Goal: Task Accomplishment & Management: Manage account settings

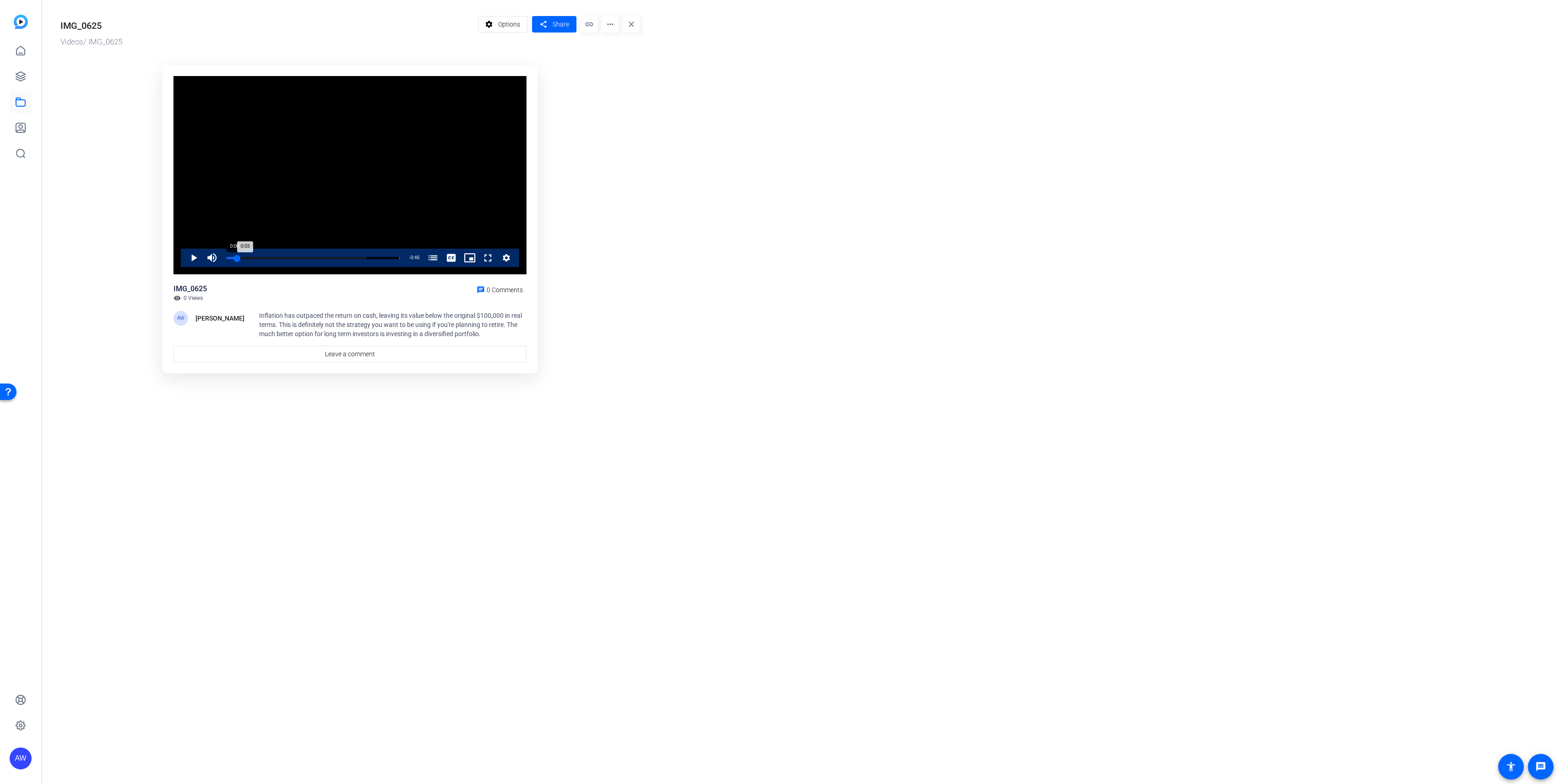
click at [227, 258] on div "0:00" at bounding box center [226, 258] width 1 height 2
click at [185, 260] on span "Video Player" at bounding box center [185, 257] width 0 height 18
click at [185, 258] on span "Video Player" at bounding box center [185, 257] width 0 height 18
drag, startPoint x: 234, startPoint y: 258, endPoint x: 224, endPoint y: 258, distance: 10.0
click at [226, 258] on div "0:02" at bounding box center [231, 258] width 11 height 2
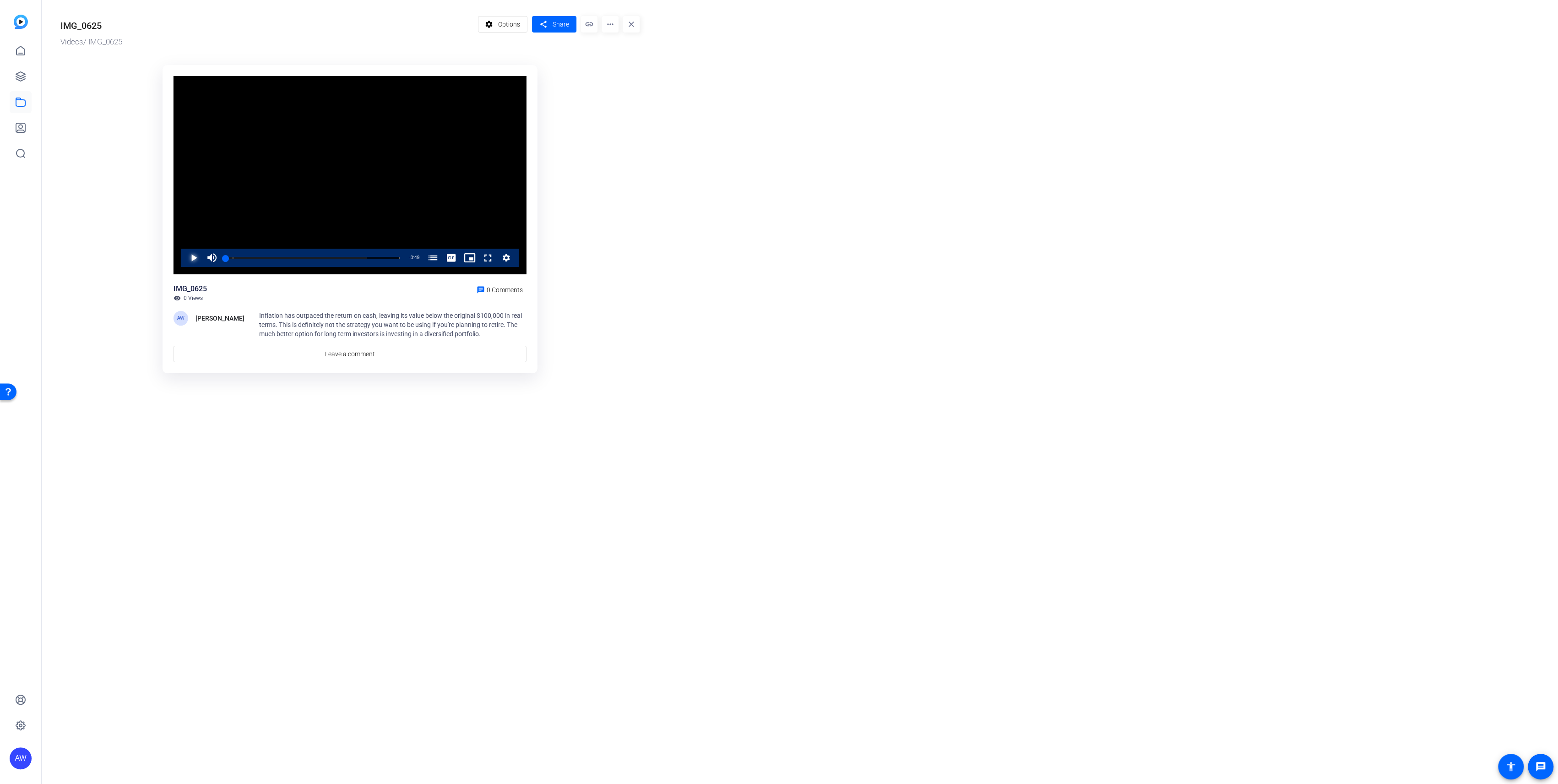
click at [185, 261] on span "Video Player" at bounding box center [185, 257] width 0 height 18
click at [614, 32] on mat-icon "more_horiz" at bounding box center [610, 24] width 17 height 17
click at [617, 94] on span "Delete" at bounding box center [630, 98] width 40 height 11
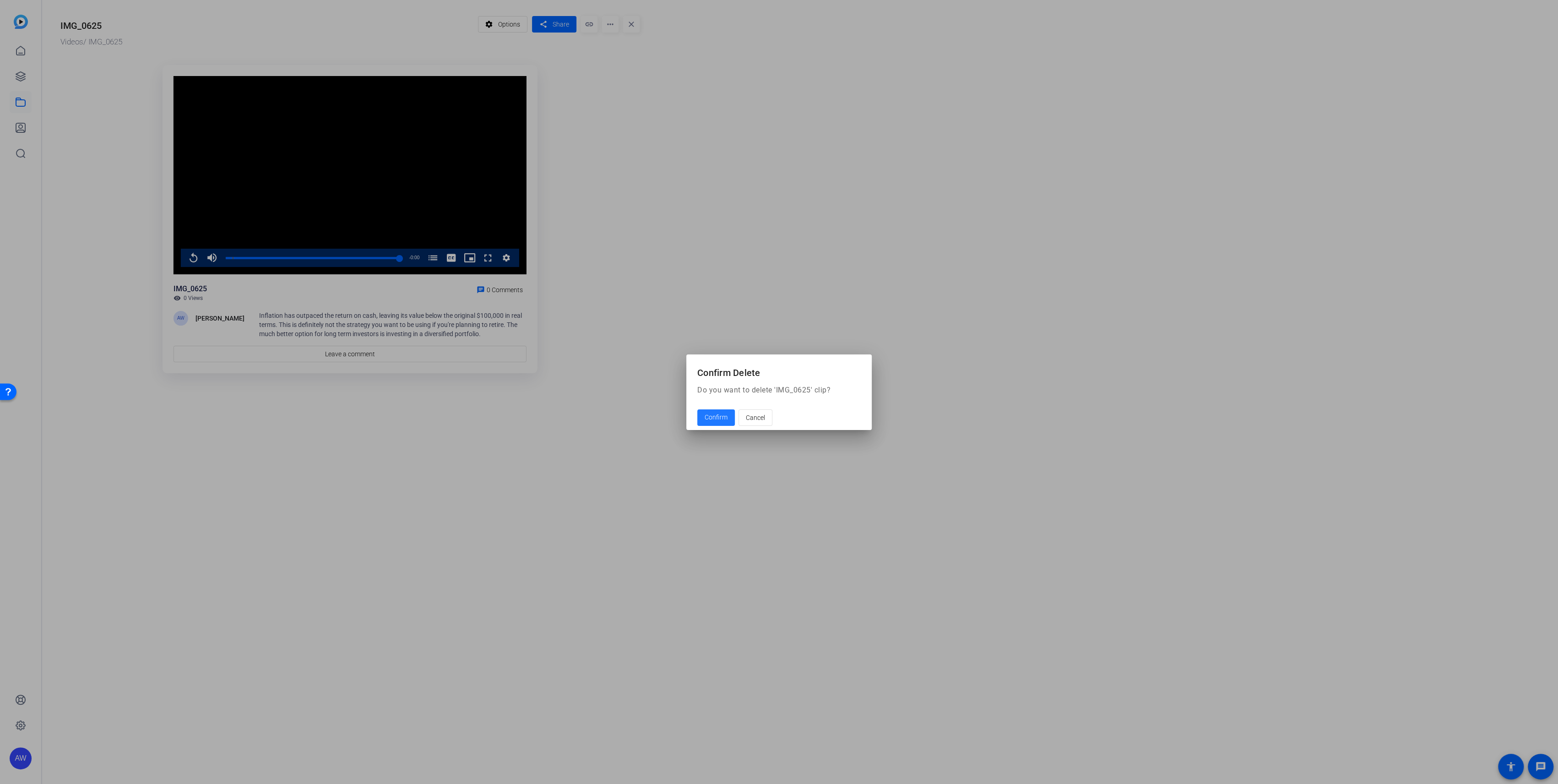
click at [713, 414] on span "Confirm" at bounding box center [716, 418] width 23 height 9
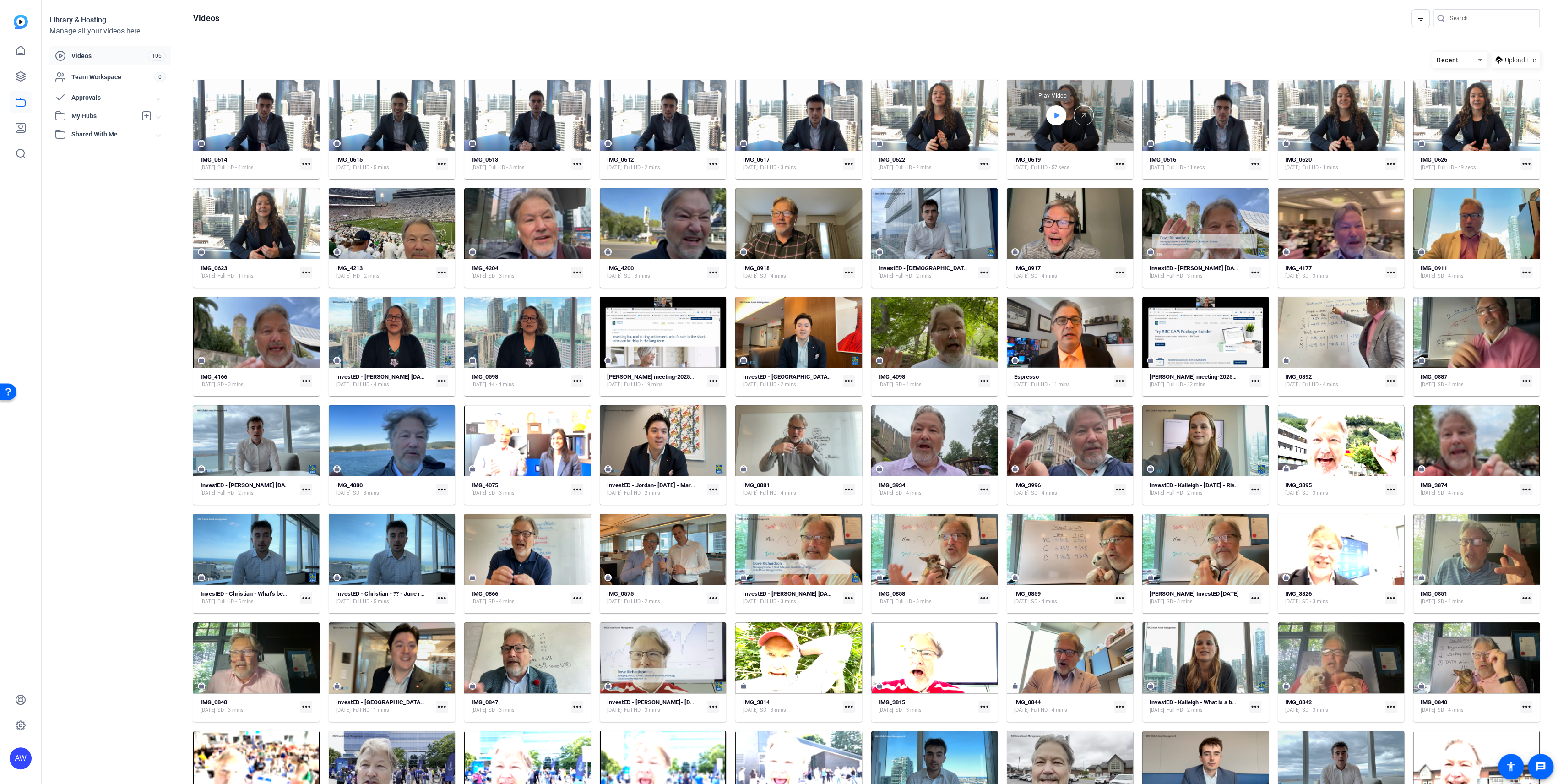
click at [1053, 116] on icon at bounding box center [1056, 115] width 7 height 11
click at [1019, 144] on span "Video Player" at bounding box center [1024, 144] width 11 height 0
drag, startPoint x: 1049, startPoint y: 143, endPoint x: 1018, endPoint y: 143, distance: 31.0
click at [1018, 143] on div "Play Unmute 100% Current Time 0:00 / Duration 0:56 Loaded : 90.48% 0:02 0:00 Wh…" at bounding box center [1070, 144] width 126 height 13
click at [1117, 165] on mat-icon "more_horiz" at bounding box center [1120, 164] width 12 height 12
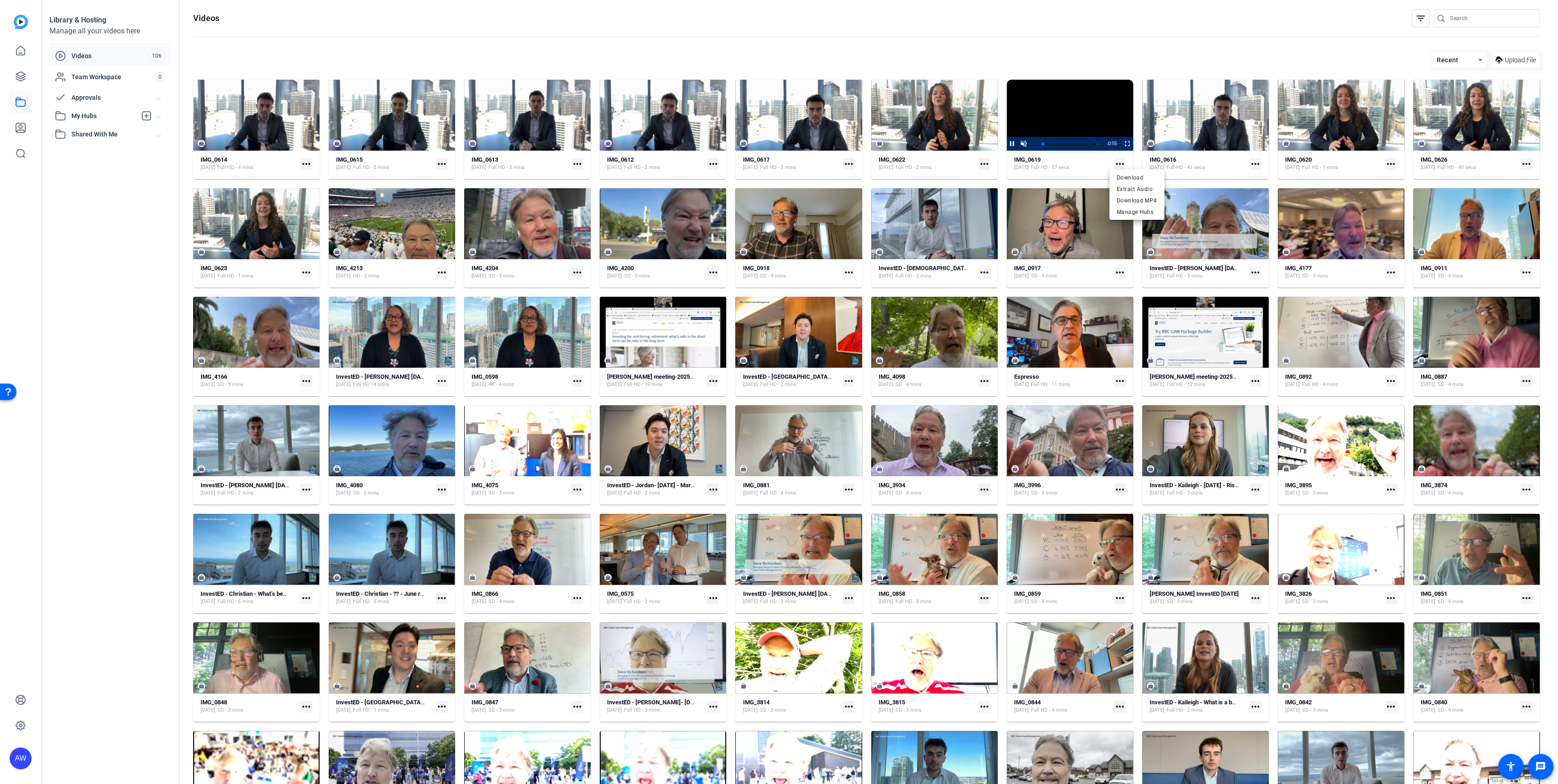
click at [1050, 130] on div at bounding box center [779, 392] width 1558 height 784
click at [1020, 144] on span "Video Player" at bounding box center [1024, 144] width 11 height 0
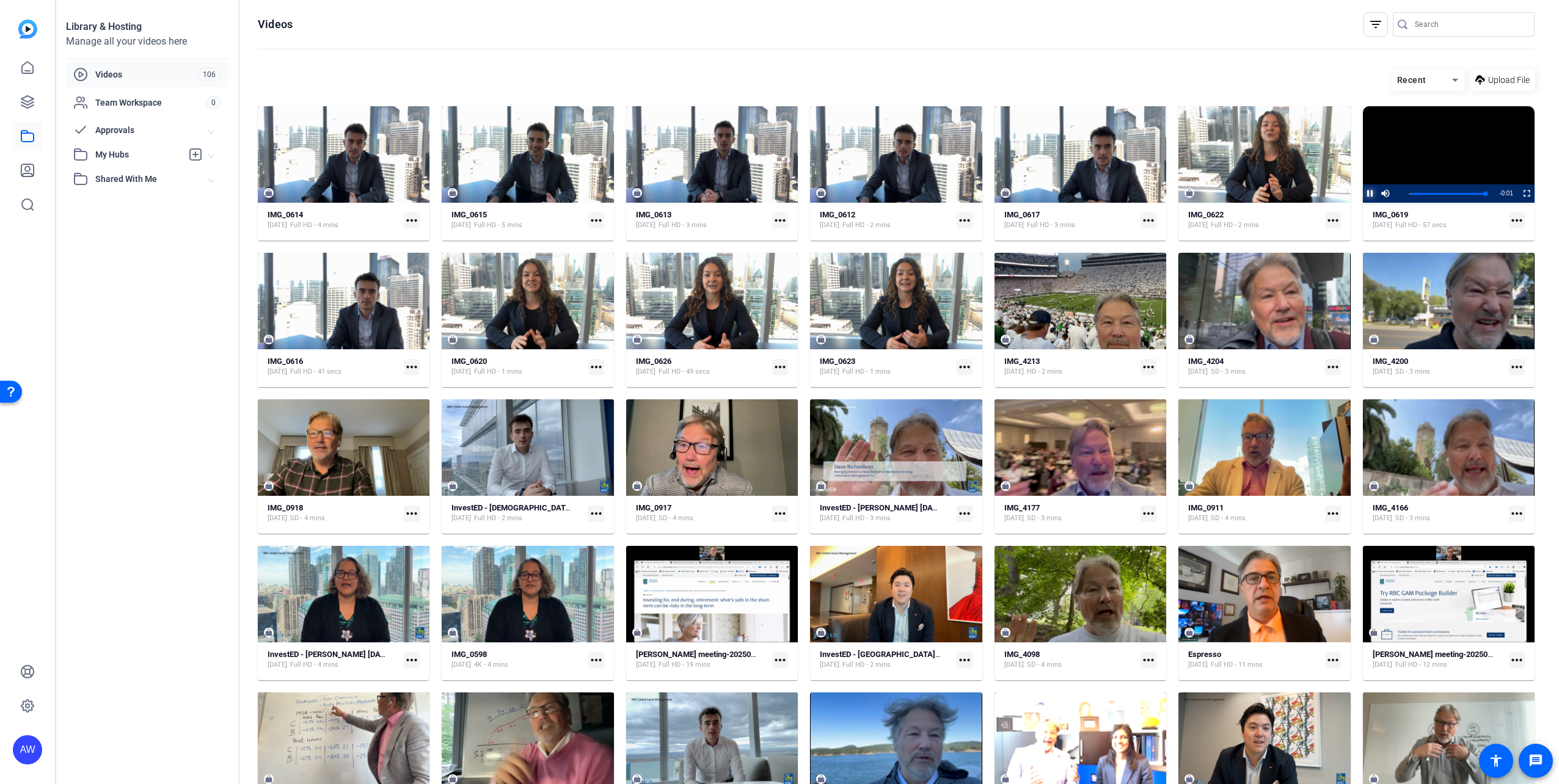
click at [1363, 191] on span "Video Player" at bounding box center [1363, 193] width 0 height 18
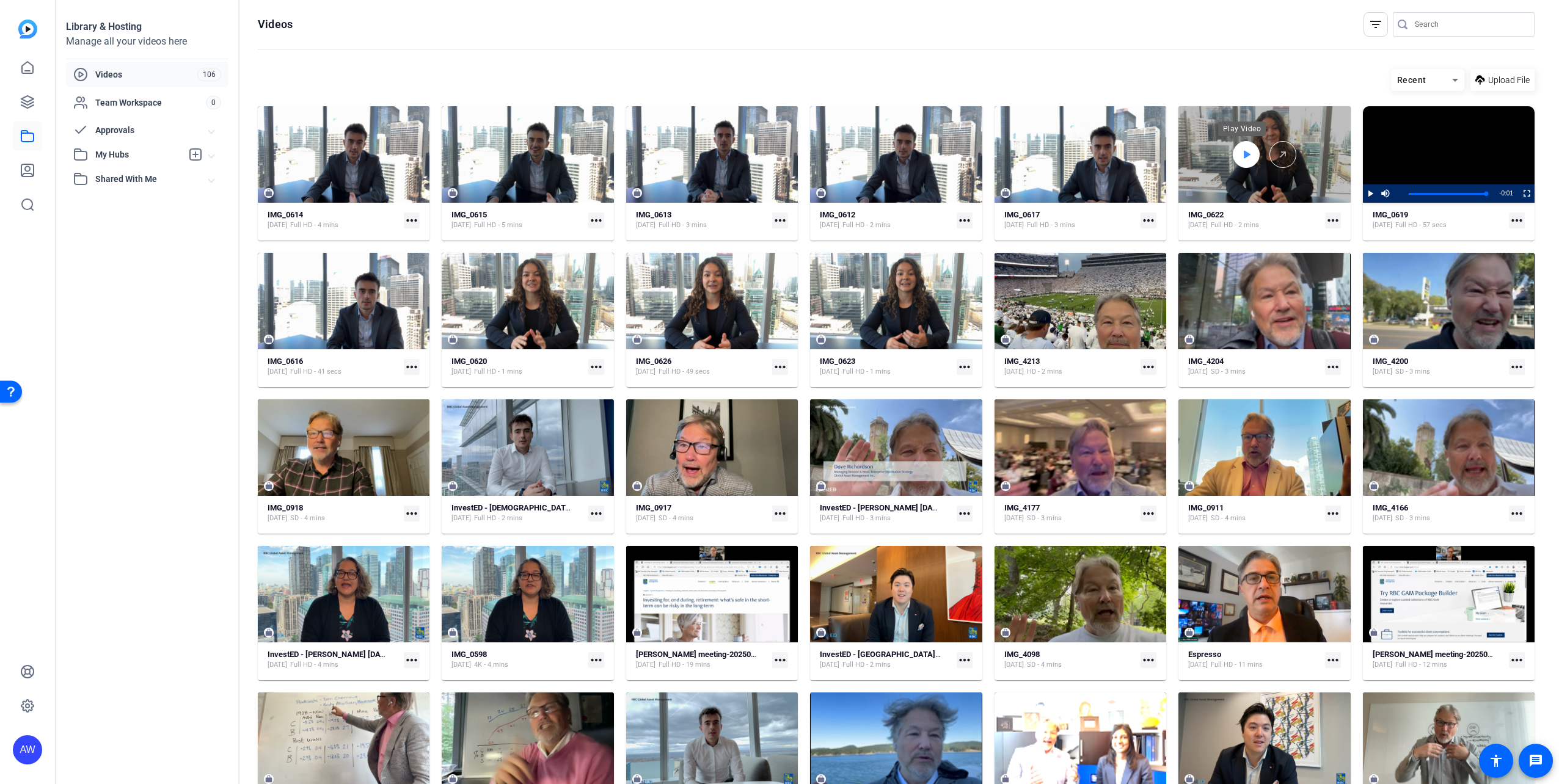
click at [1247, 157] on div at bounding box center [1246, 155] width 27 height 27
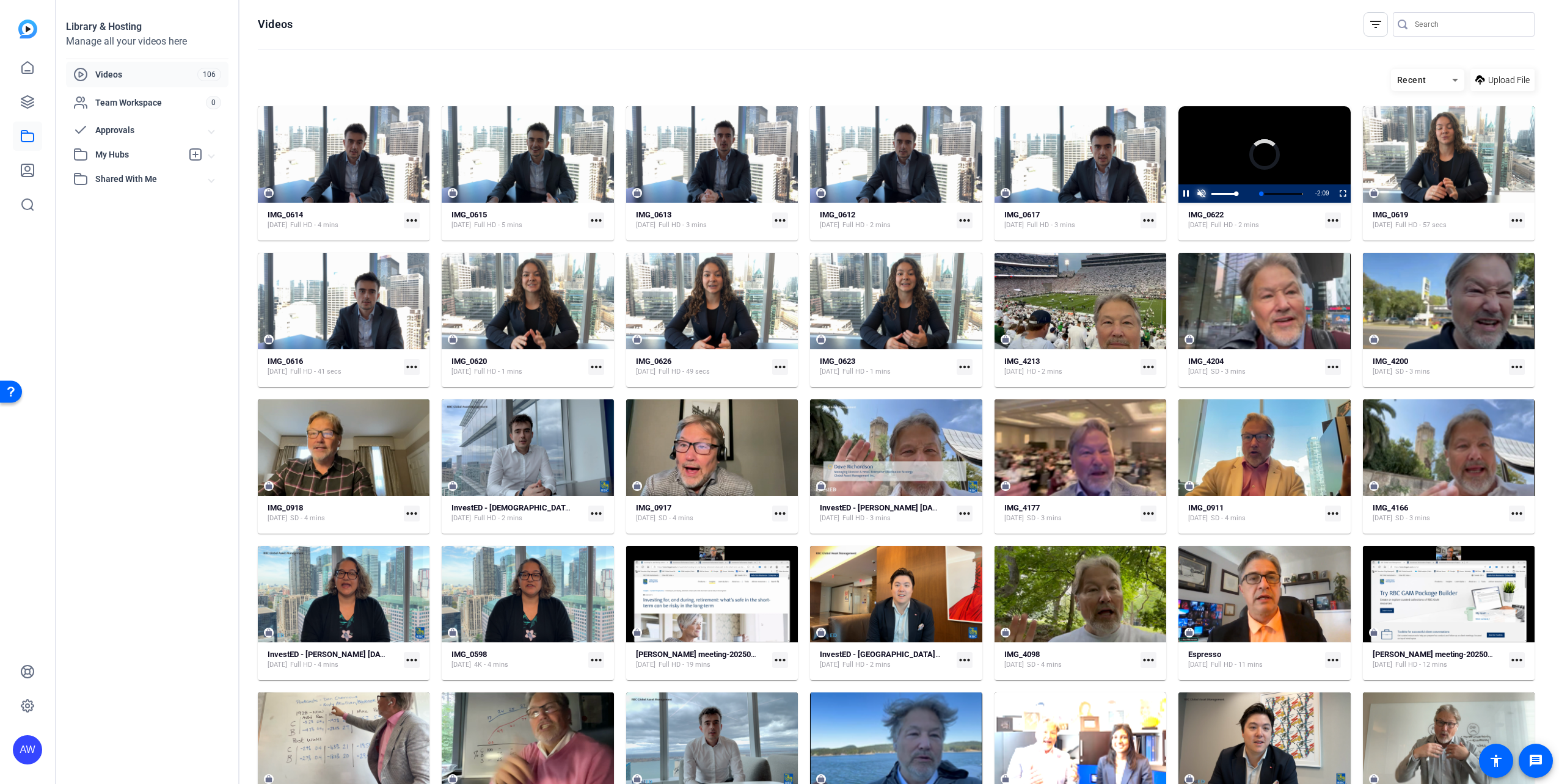
click at [1196, 193] on span "Video Player" at bounding box center [1201, 193] width 15 height 0
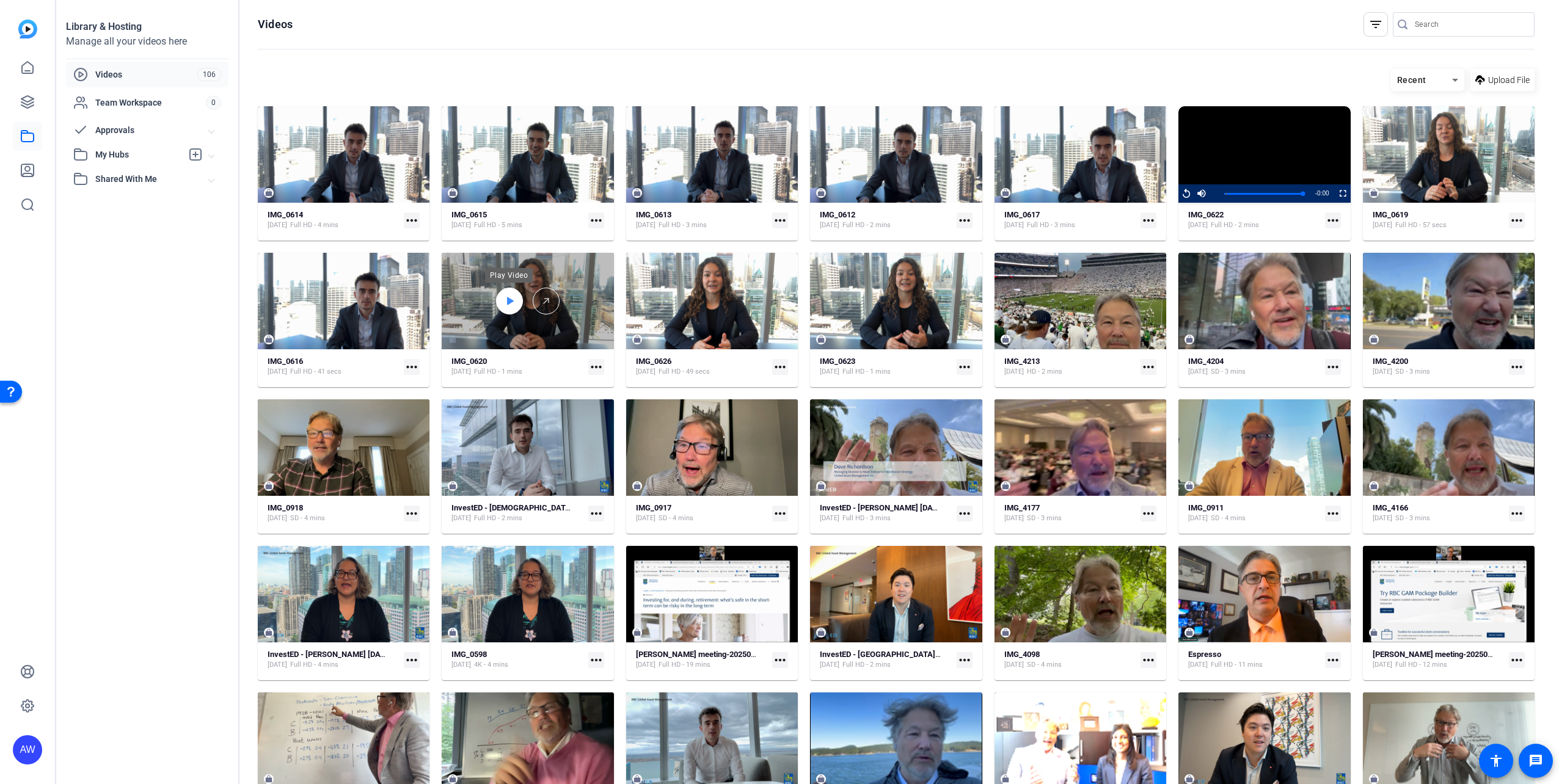
click at [510, 304] on icon at bounding box center [509, 301] width 10 height 14
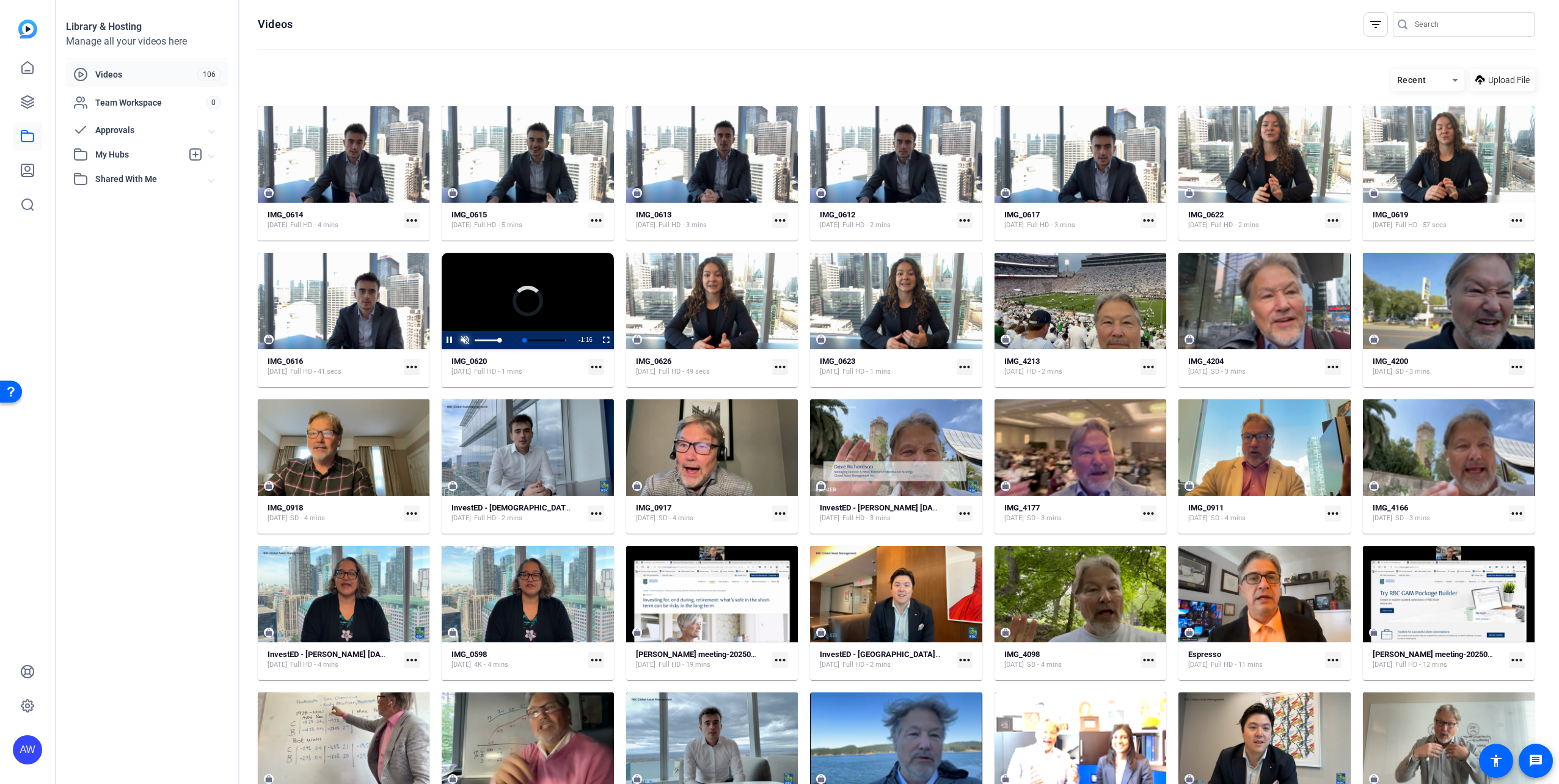
click at [466, 340] on span "Video Player" at bounding box center [464, 340] width 15 height 0
click at [501, 339] on div "Loaded : 52.55% 0:13 0:05 Inflation (00:00)" at bounding box center [527, 340] width 79 height 3
click at [514, 337] on div "Loaded : 79.92% 0:26 0:16 Inflation (00:00)" at bounding box center [527, 340] width 91 height 18
click at [536, 339] on div "Loaded : 100.00% 0:48 0:49 Inflation (00:00)" at bounding box center [527, 340] width 79 height 3
click at [550, 340] on div "Loaded : 100.00% 0:56 0:50 Inflation (00:00)" at bounding box center [527, 340] width 79 height 3
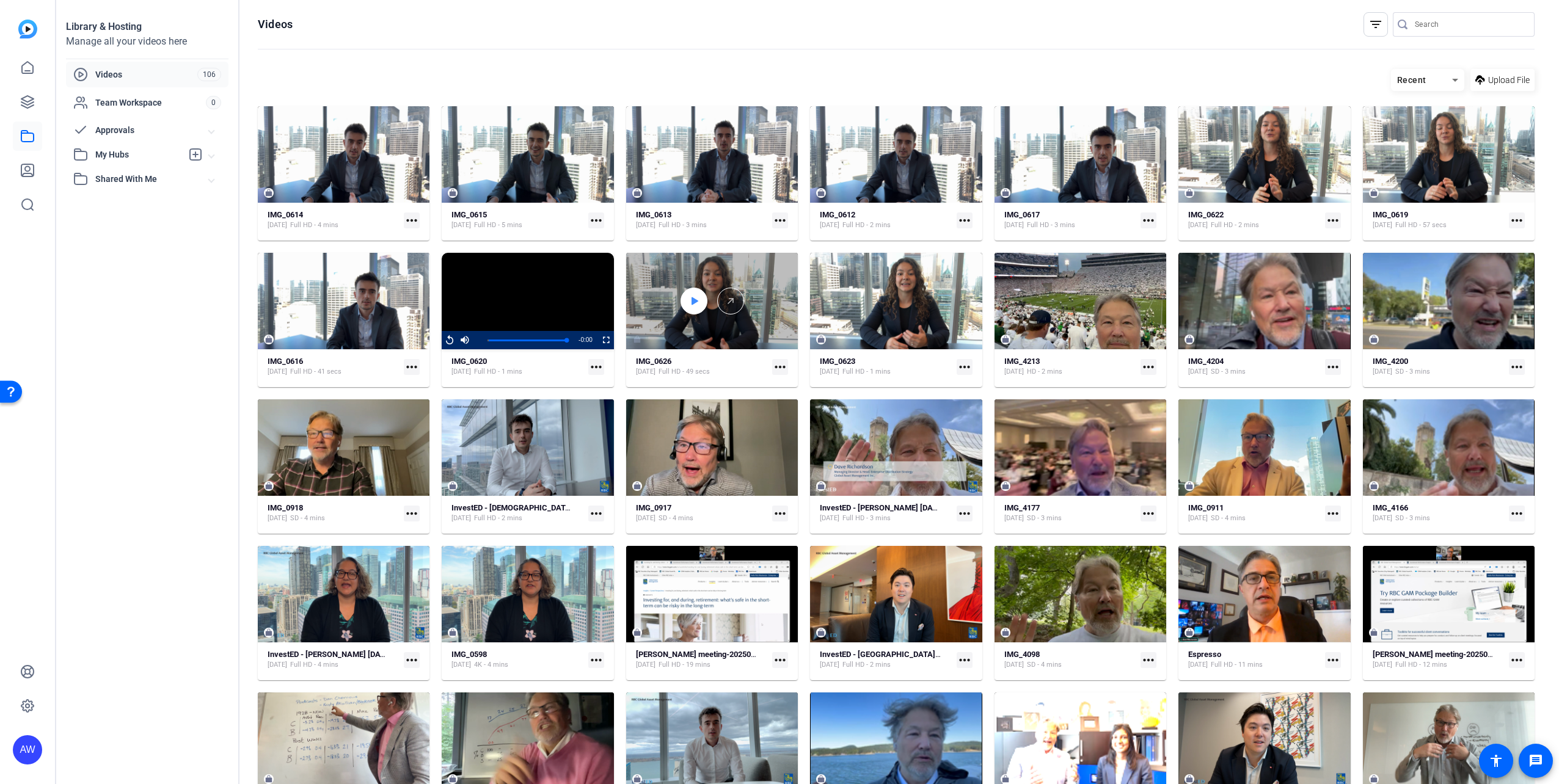
click at [692, 304] on icon at bounding box center [693, 301] width 10 height 14
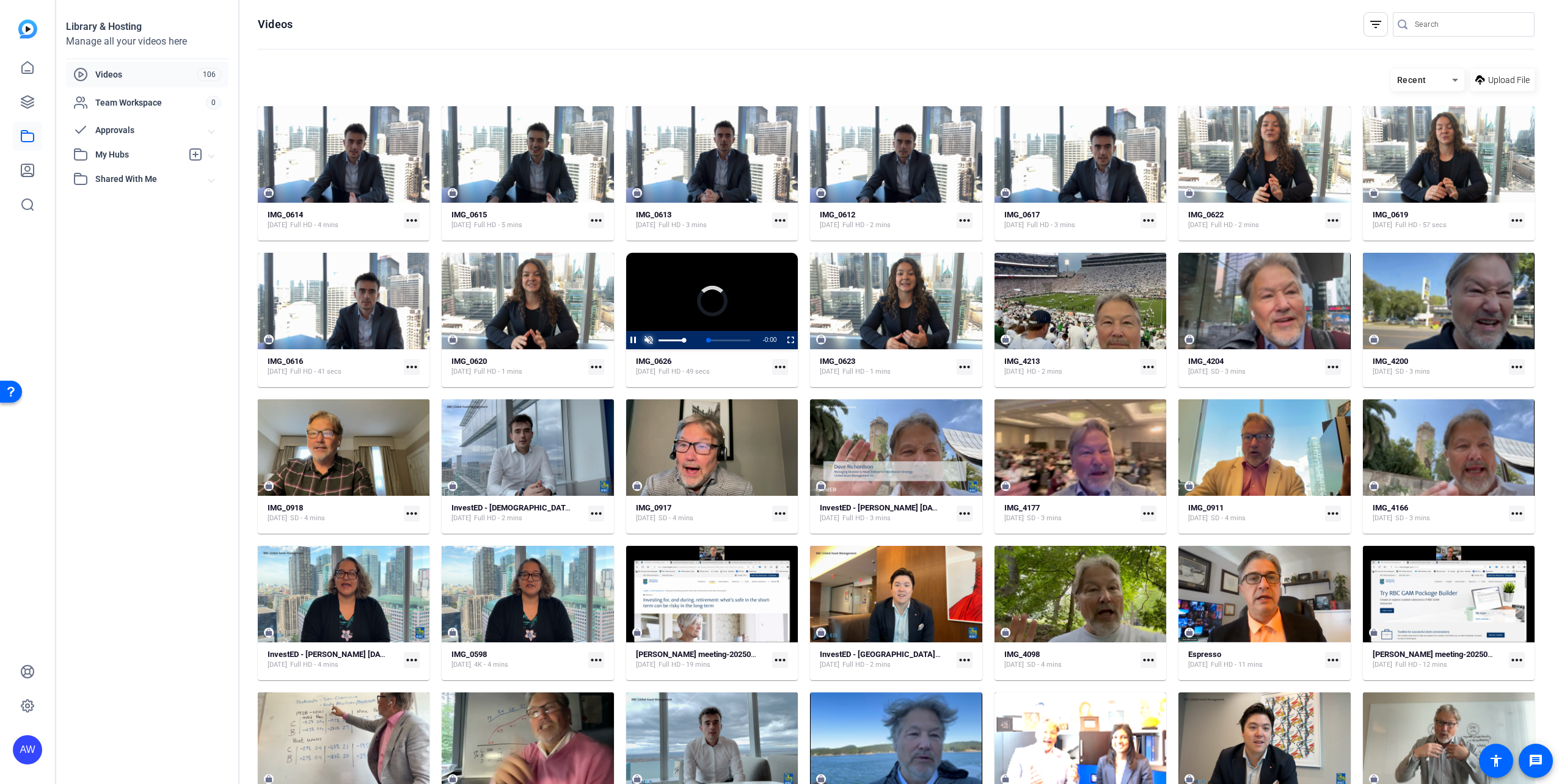
click at [645, 340] on span "Video Player" at bounding box center [648, 340] width 15 height 0
click at [705, 342] on div "Loaded : 100.00% 0:21 0:13 Cash vs. Diversified Portfolio (00:01)" at bounding box center [711, 340] width 79 height 3
click at [722, 339] on div "Progress Bar" at bounding box center [712, 340] width 77 height 6
click at [733, 339] on div "Loaded : 100.00% 0:40 0:34 Cash vs. Diversified Portfolio (00:01)" at bounding box center [711, 340] width 79 height 3
click at [742, 339] on div "Loaded : 100.00% 0:45 0:45 Cash vs. Diversified Portfolio (00:01)" at bounding box center [711, 340] width 79 height 3
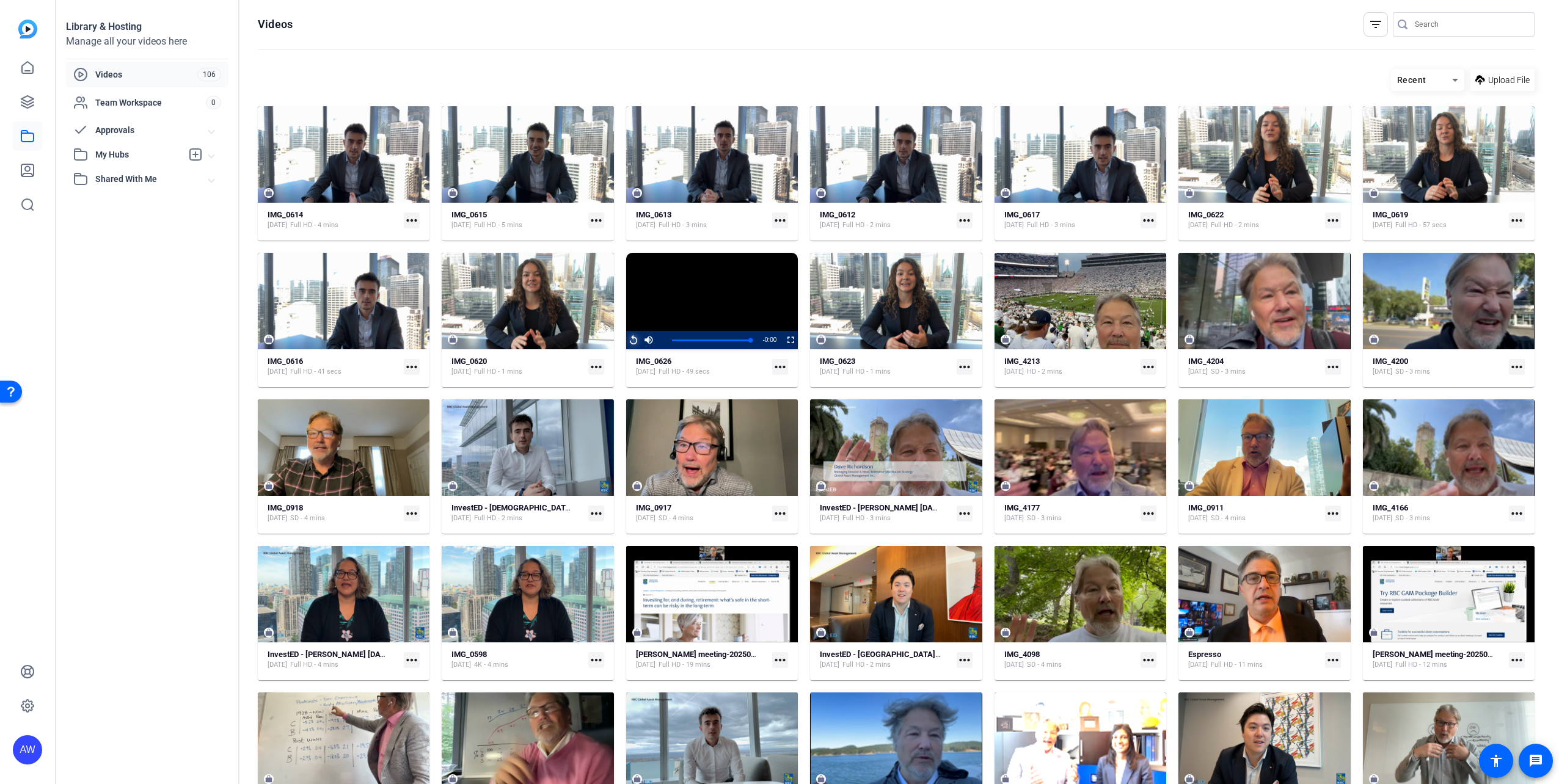
click at [626, 339] on span "Video Player" at bounding box center [626, 340] width 0 height 18
click at [626, 341] on span "Video Player" at bounding box center [626, 340] width 0 height 18
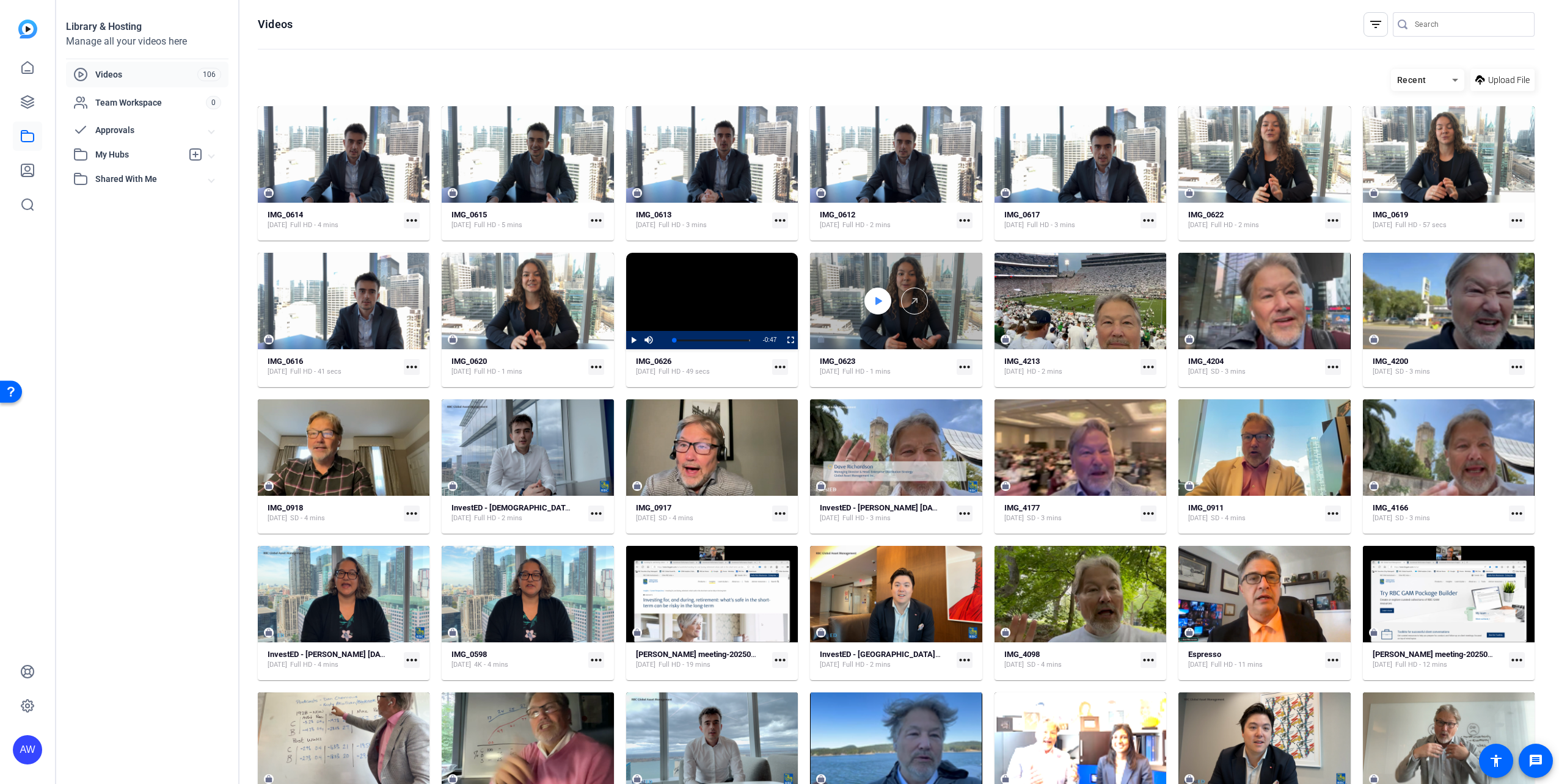
click at [864, 304] on div at bounding box center [878, 301] width 27 height 27
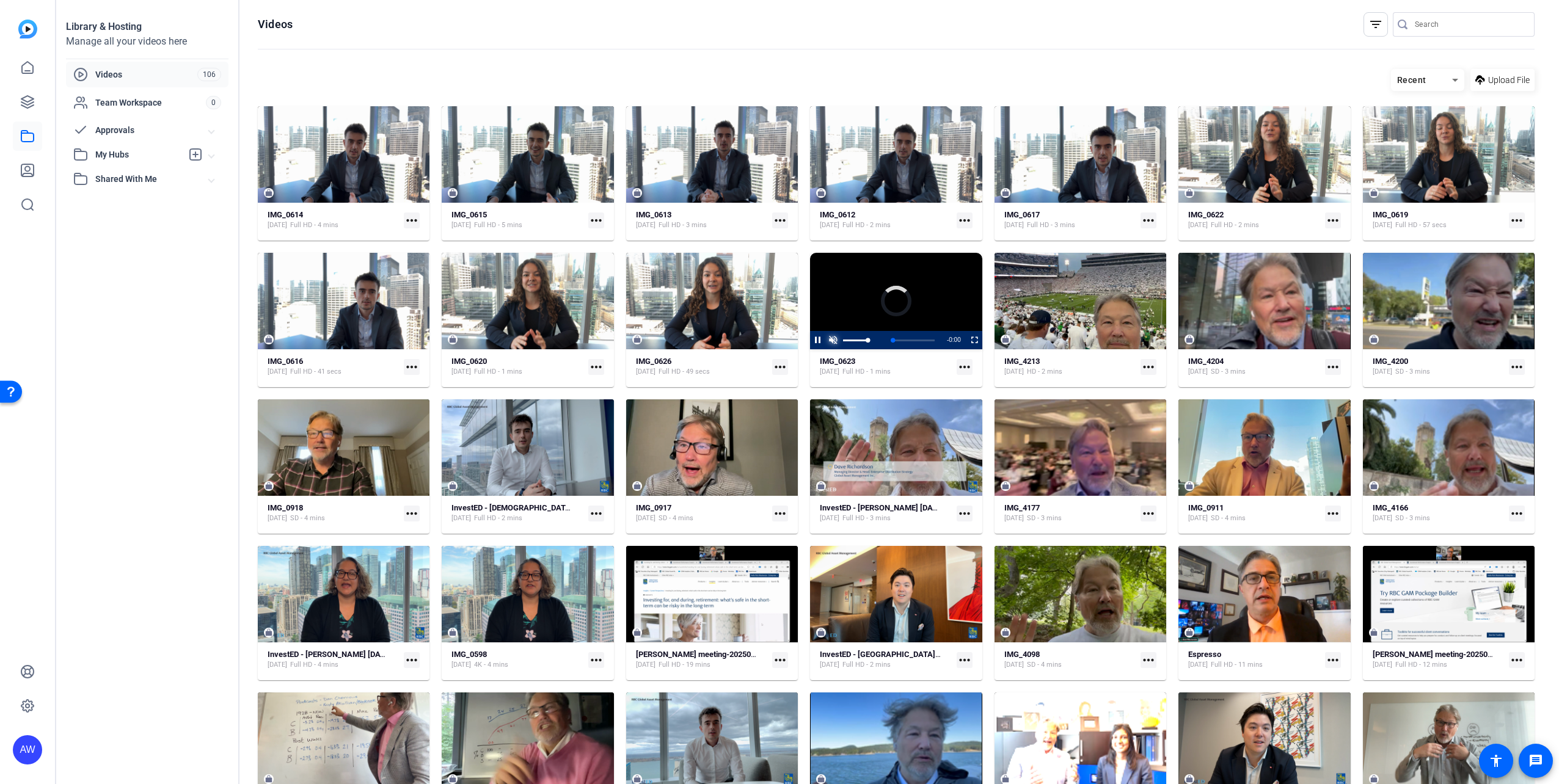
click at [831, 340] on span "Video Player" at bounding box center [833, 340] width 15 height 0
click at [894, 341] on div "Loaded : 52.48% 0:28 0:04 Cash vs. Diversified Portfolio (00:02)" at bounding box center [895, 340] width 79 height 3
click at [912, 341] on div "Loaded : 52.48% 0:56 0:35 Cash vs. Diversified Portfolio (00:02)" at bounding box center [895, 340] width 79 height 3
click at [906, 338] on div "Progress Bar" at bounding box center [895, 340] width 76 height 6
click at [899, 339] on div "Progress Bar" at bounding box center [895, 340] width 76 height 6
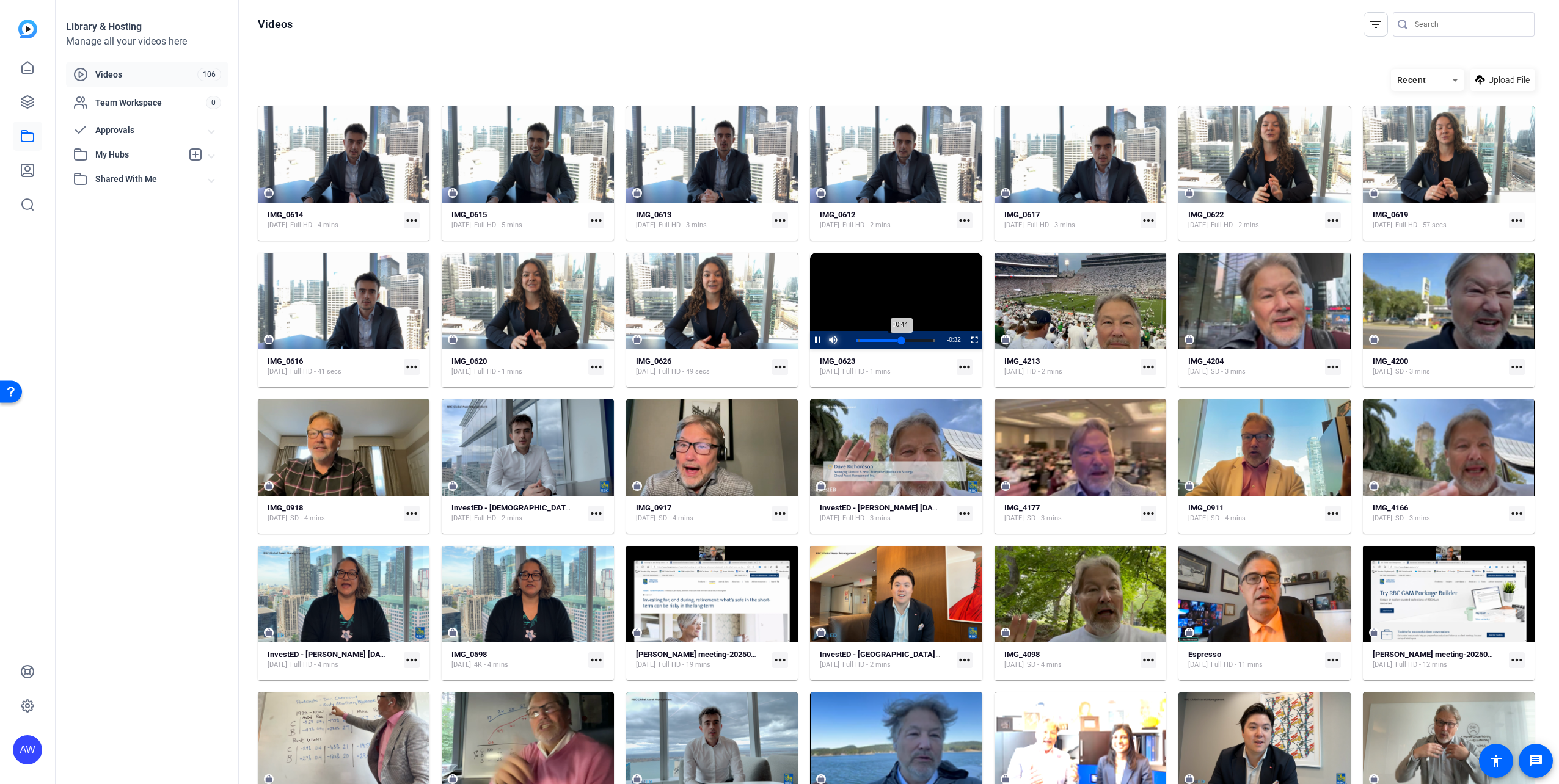
click at [895, 339] on div "0:44" at bounding box center [878, 340] width 46 height 3
click at [888, 339] on div "Loaded : 100.00% 0:37 0:40 Cash vs. Diversified Portfolio (00:02)" at bounding box center [895, 340] width 79 height 3
click at [887, 339] on div "0:34" at bounding box center [875, 340] width 39 height 3
click at [885, 339] on div "0:33" at bounding box center [873, 340] width 35 height 3
click at [890, 339] on div "0:36" at bounding box center [875, 340] width 38 height 3
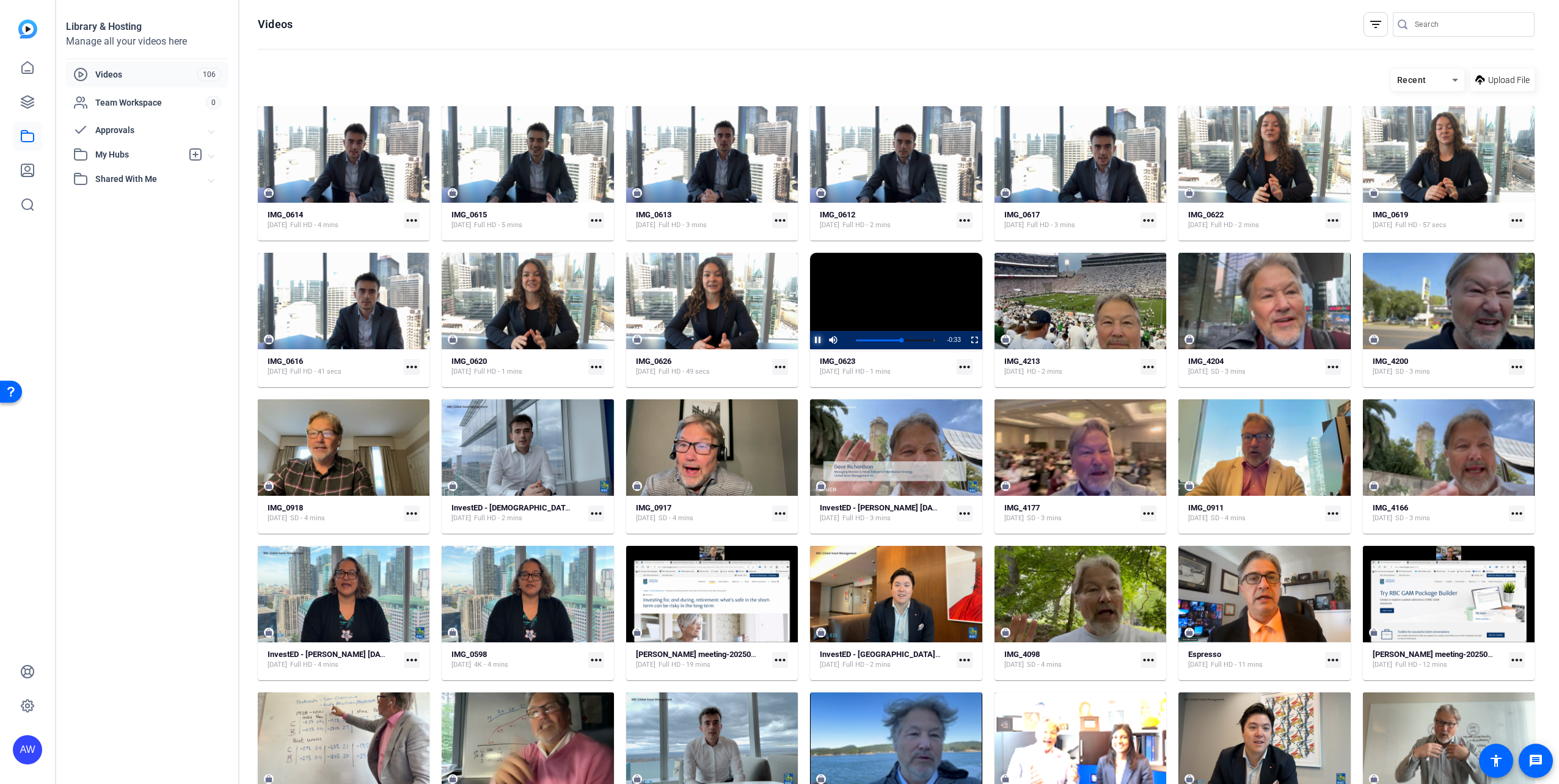
click at [809, 341] on span "Video Player" at bounding box center [809, 340] width 0 height 18
click at [956, 369] on mat-icon "more_horiz" at bounding box center [964, 367] width 16 height 16
click at [908, 362] on div at bounding box center [779, 392] width 1559 height 784
click at [893, 296] on video "Video Player" at bounding box center [895, 301] width 172 height 97
drag, startPoint x: 915, startPoint y: 306, endPoint x: 926, endPoint y: 309, distance: 11.4
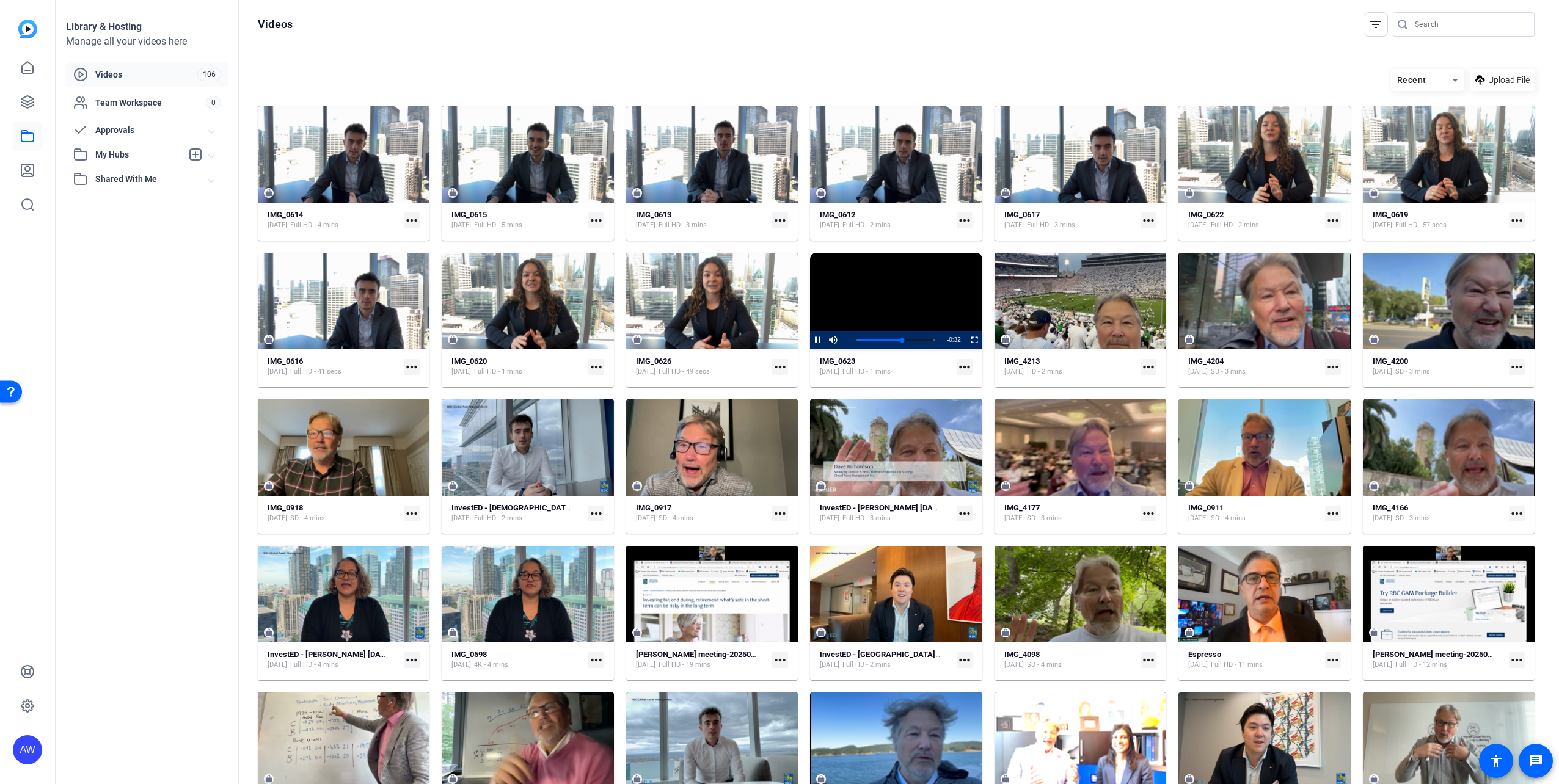
click at [915, 306] on video "Video Player" at bounding box center [895, 301] width 172 height 97
click at [964, 362] on mat-icon "more_horiz" at bounding box center [964, 367] width 16 height 16
click at [964, 362] on div at bounding box center [779, 392] width 1559 height 784
click at [829, 362] on strong "IMG_0623" at bounding box center [837, 361] width 36 height 9
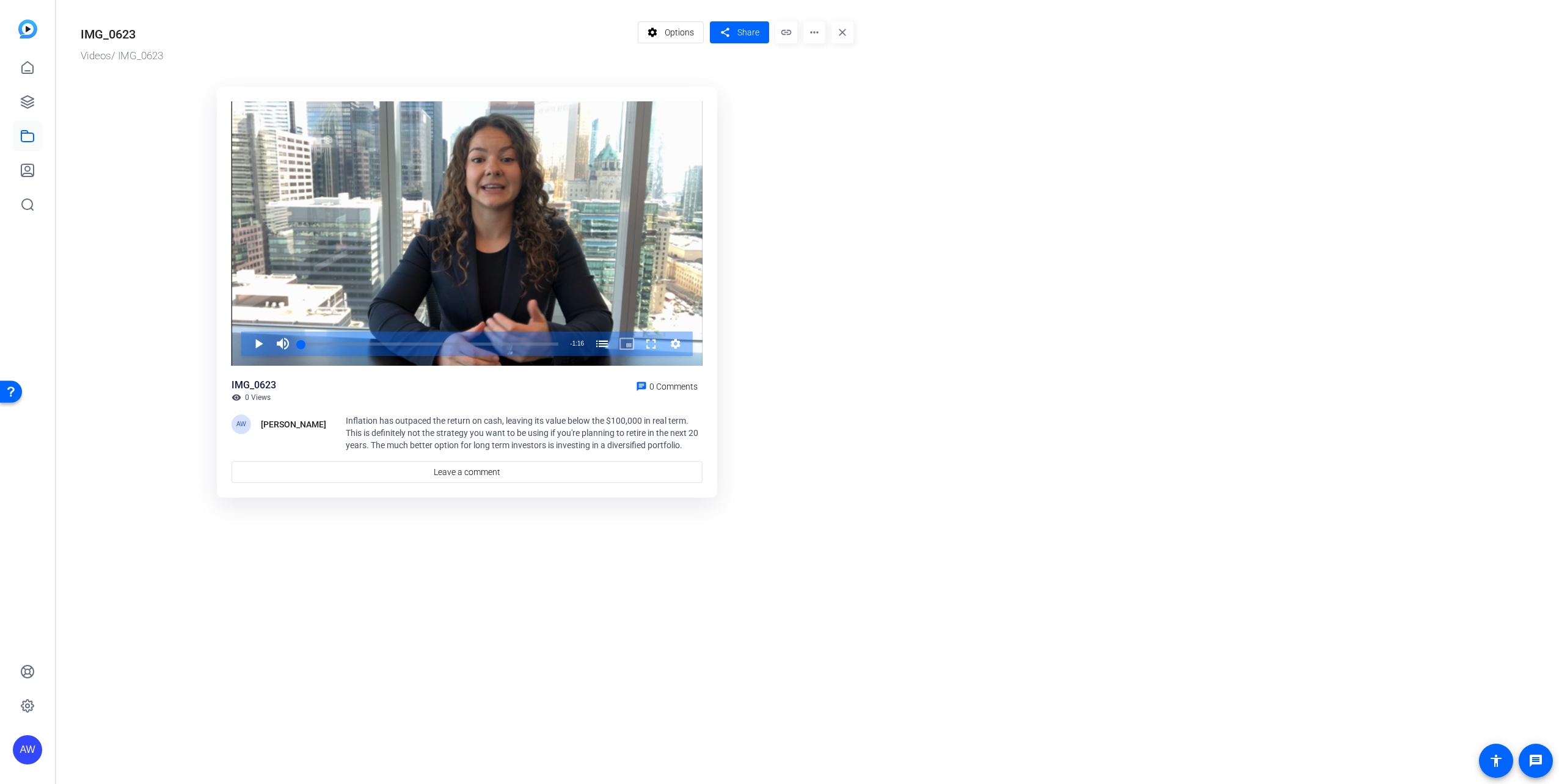
click at [812, 36] on mat-icon "more_horiz" at bounding box center [814, 32] width 22 height 22
click at [833, 134] on span "Delete" at bounding box center [840, 131] width 54 height 14
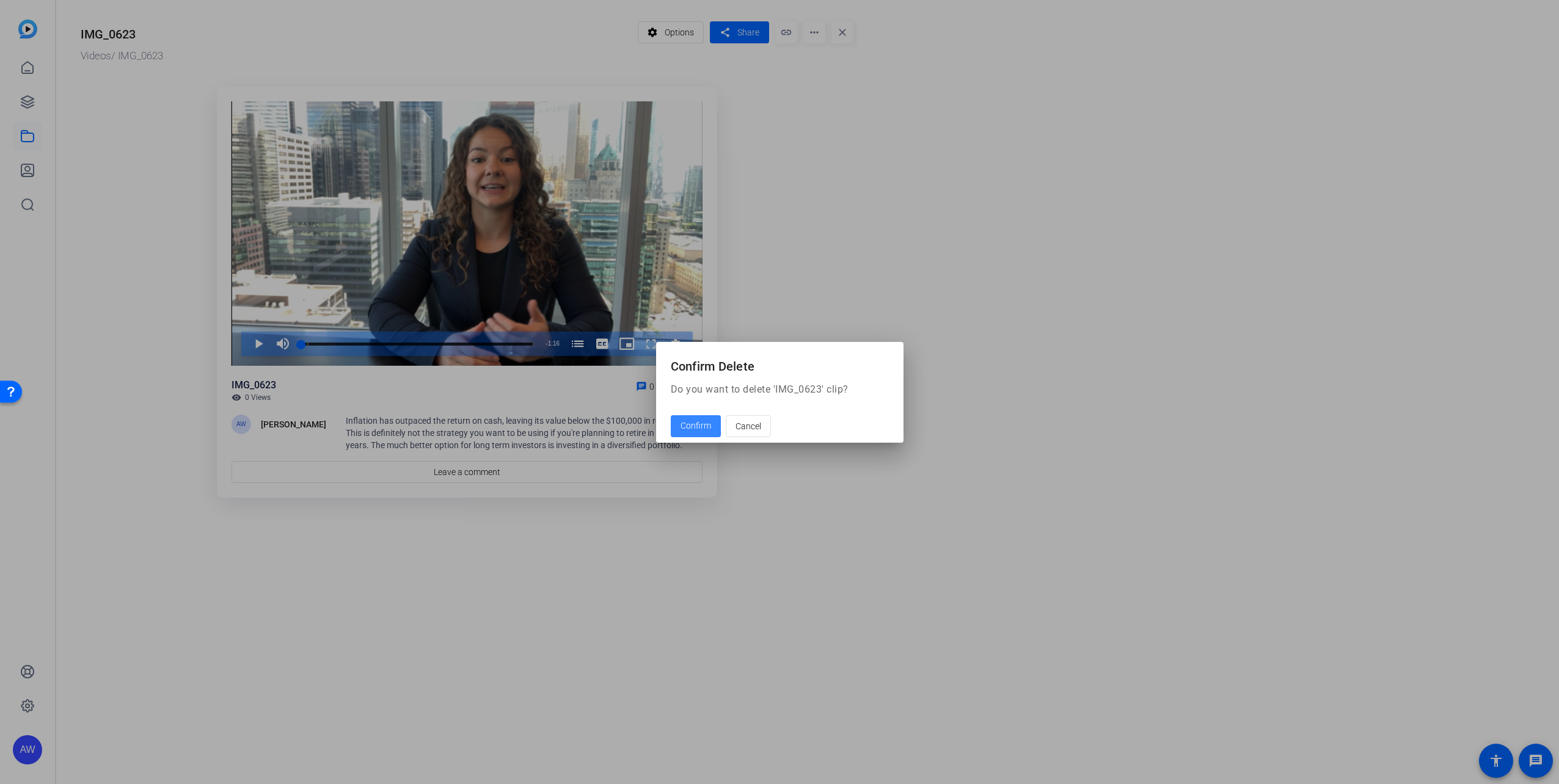
click at [695, 431] on span "Confirm" at bounding box center [696, 426] width 30 height 13
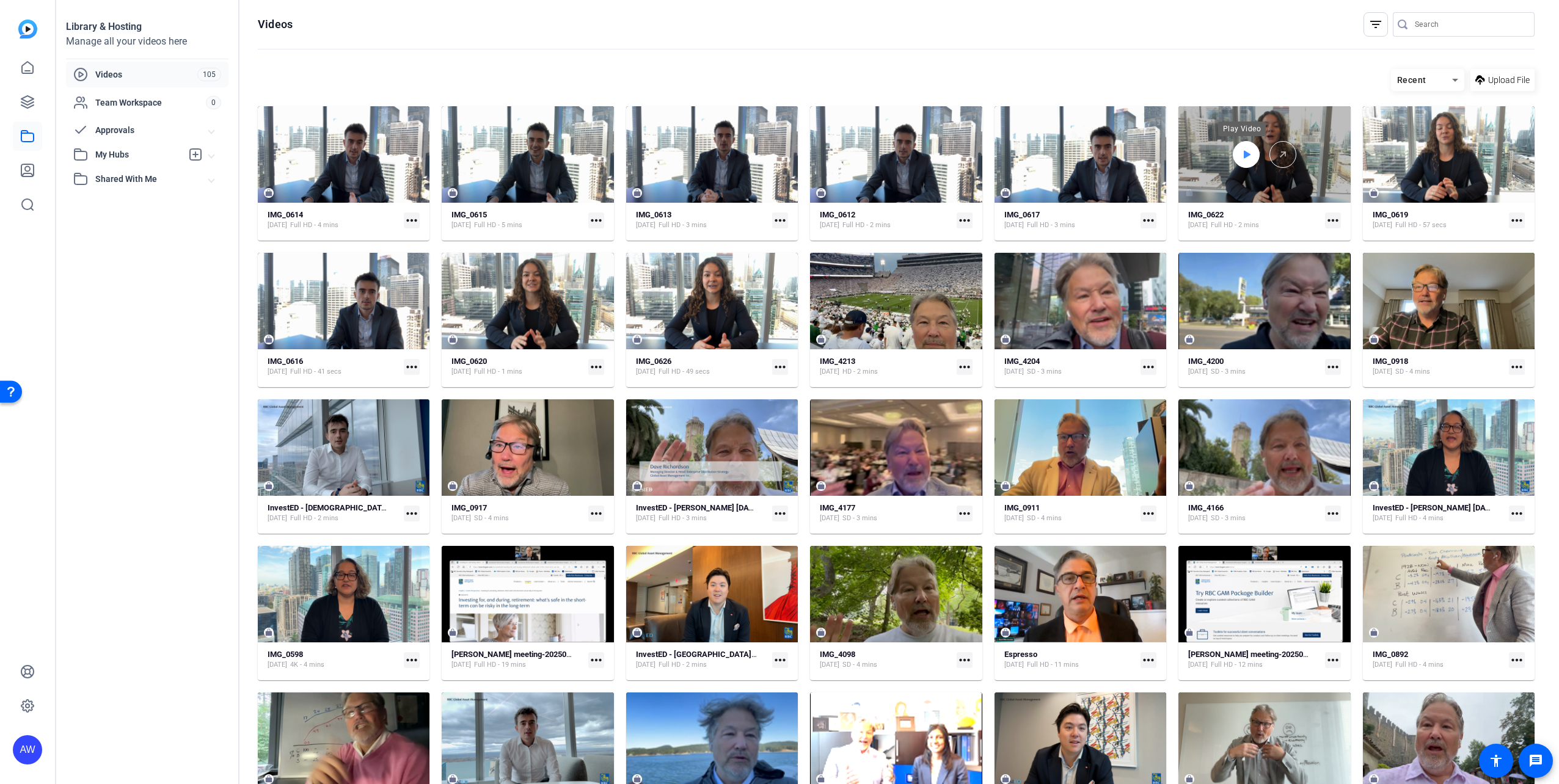
click at [1241, 161] on icon at bounding box center [1246, 154] width 10 height 14
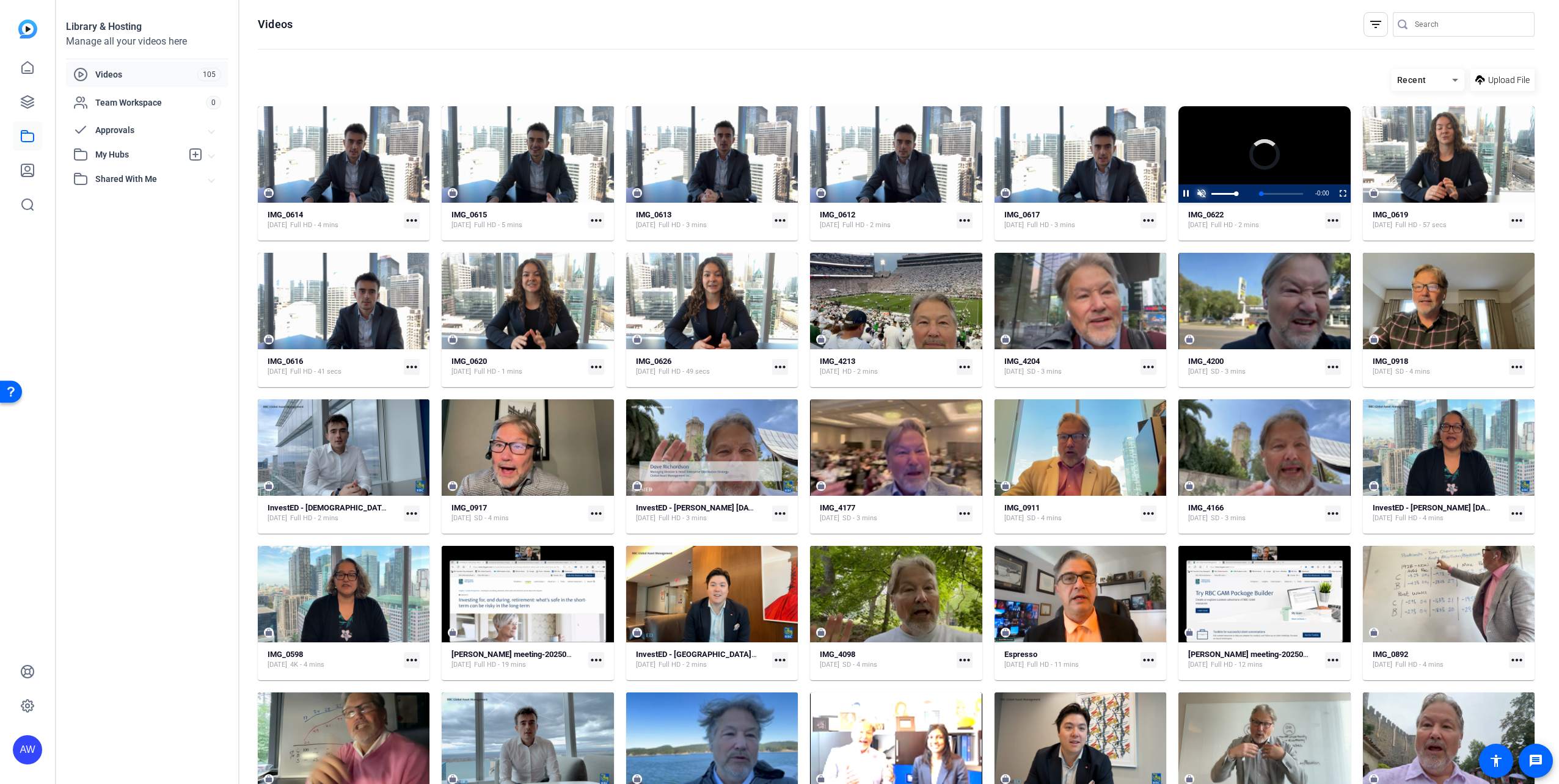
click at [1202, 193] on span "Video Player" at bounding box center [1201, 193] width 15 height 0
click at [1245, 193] on div "Loaded : 46.83% 0:41 0:14 Invested: How to Stay Ahead of Inflation (00:02)" at bounding box center [1263, 193] width 79 height 3
click at [1275, 193] on div "Loaded : 61.64% 1:32 0:42 Invested: How to Stay Ahead of Inflation (00:02)" at bounding box center [1263, 193] width 79 height 3
click at [1285, 193] on div "Progress Bar" at bounding box center [1263, 193] width 78 height 6
click at [1178, 195] on span "Video Player" at bounding box center [1178, 193] width 0 height 18
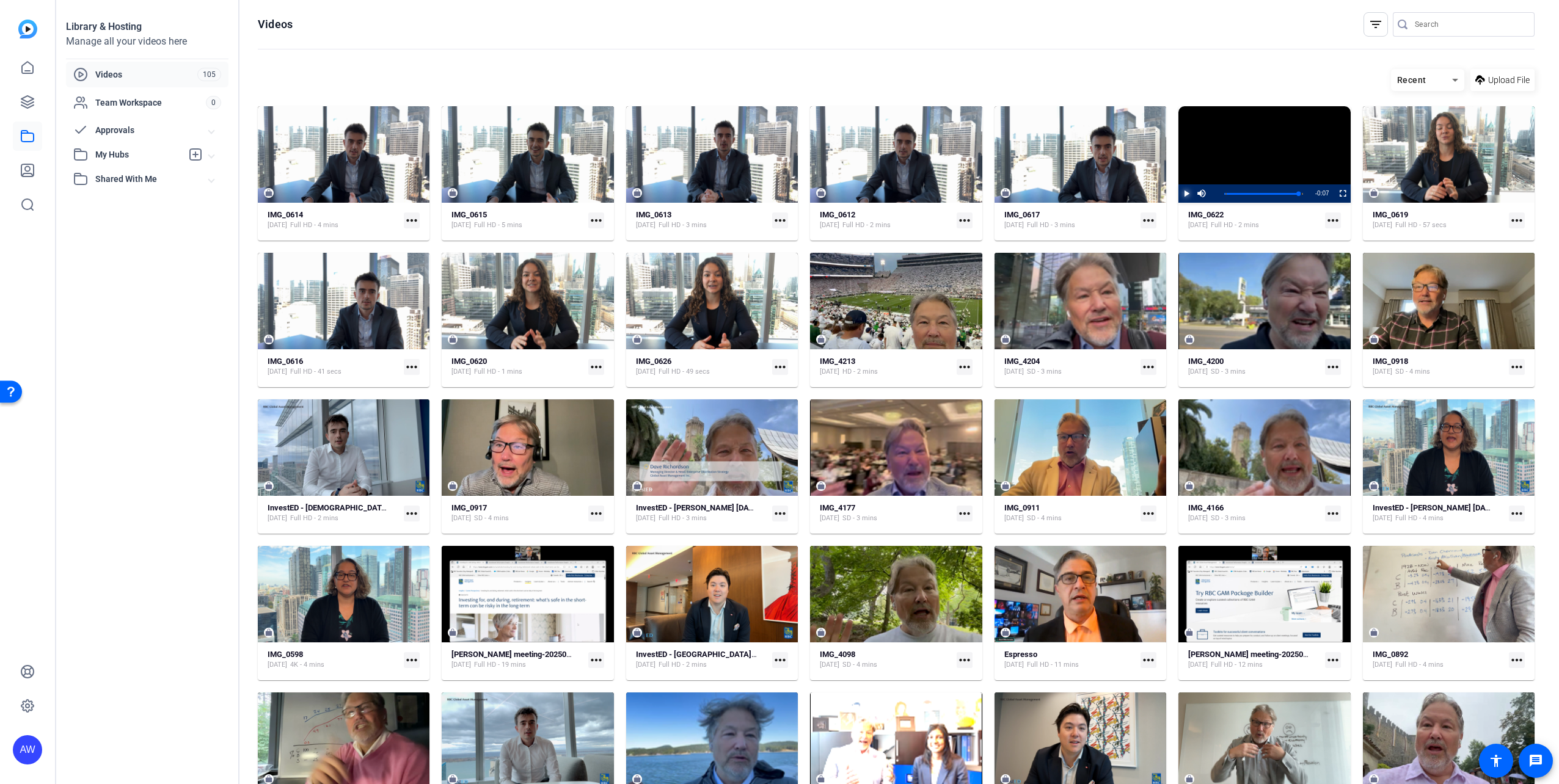
click at [1178, 197] on span "Video Player" at bounding box center [1178, 193] width 0 height 18
click at [1178, 195] on span "Video Player" at bounding box center [1178, 193] width 0 height 18
click at [1327, 220] on mat-icon "more_horiz" at bounding box center [1332, 220] width 16 height 16
click at [1327, 220] on div at bounding box center [779, 392] width 1559 height 784
click at [1269, 146] on video "Video Player" at bounding box center [1264, 155] width 172 height 97
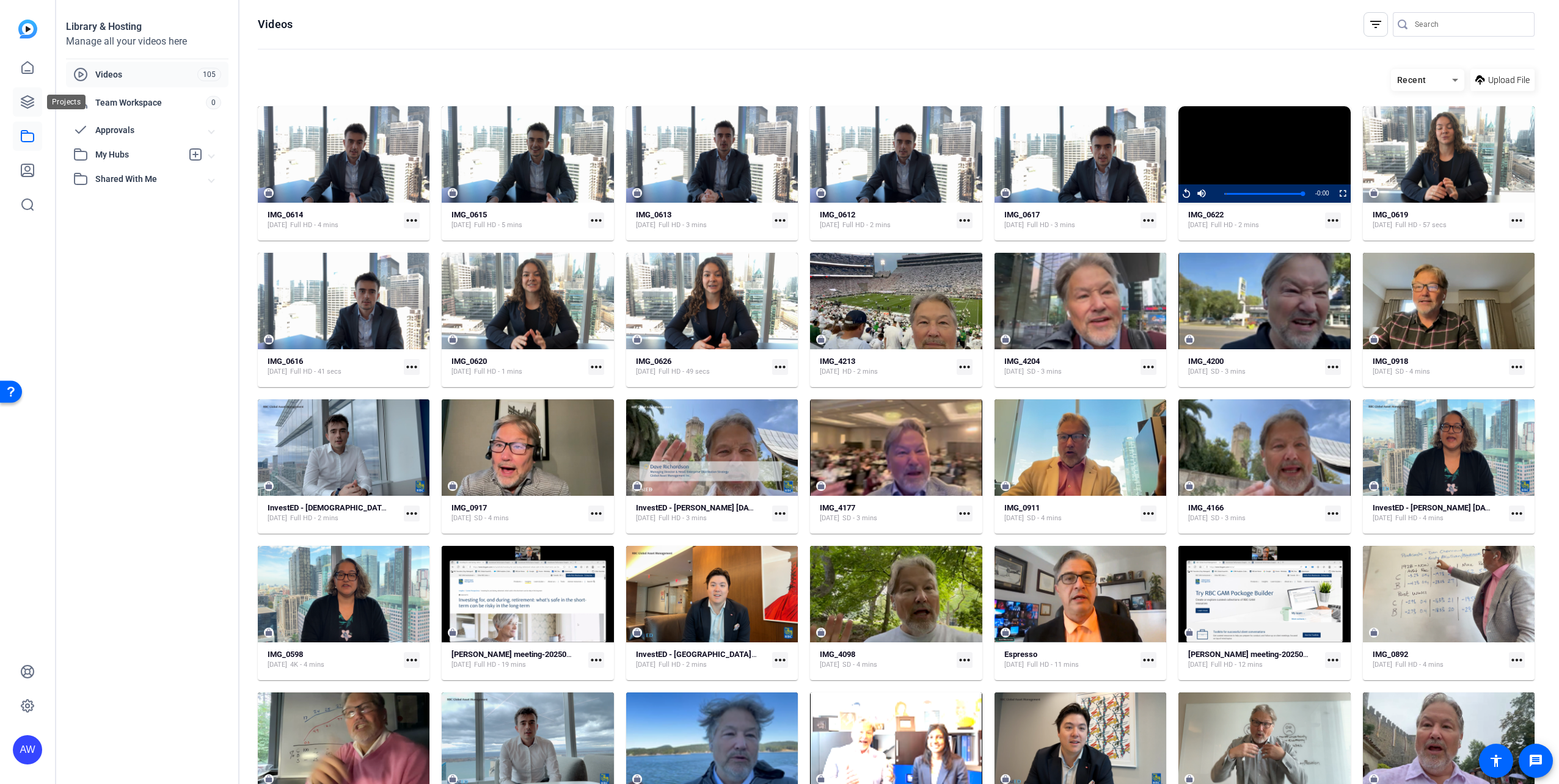
click at [26, 107] on icon at bounding box center [28, 102] width 13 height 13
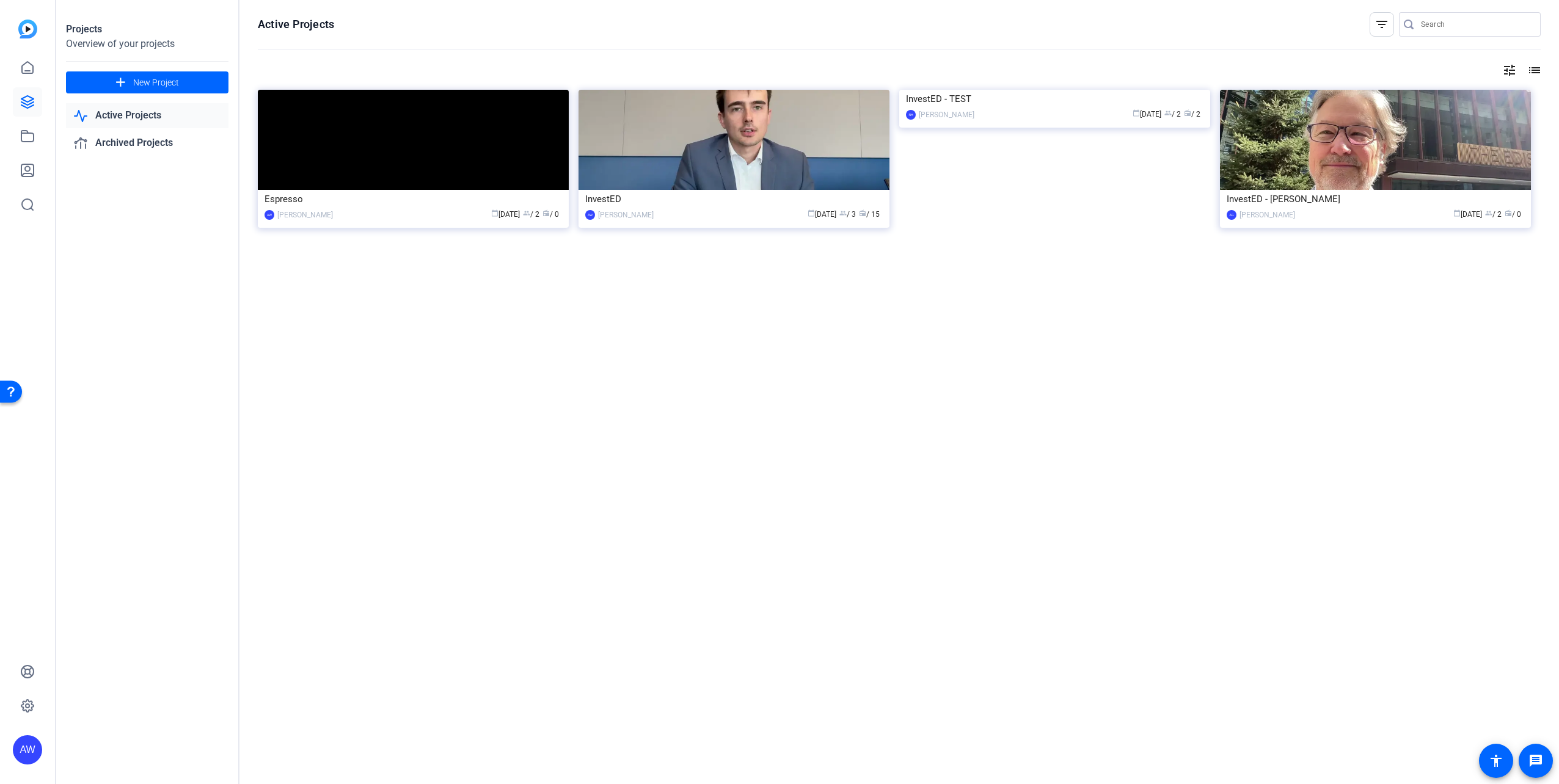
drag, startPoint x: 320, startPoint y: 352, endPoint x: 597, endPoint y: 254, distance: 293.8
click at [369, 321] on div "Active Projects filter_list tune list Espresso AW [PERSON_NAME] calendar_today …" at bounding box center [898, 392] width 1319 height 784
click at [608, 198] on div "InvestED" at bounding box center [733, 199] width 297 height 18
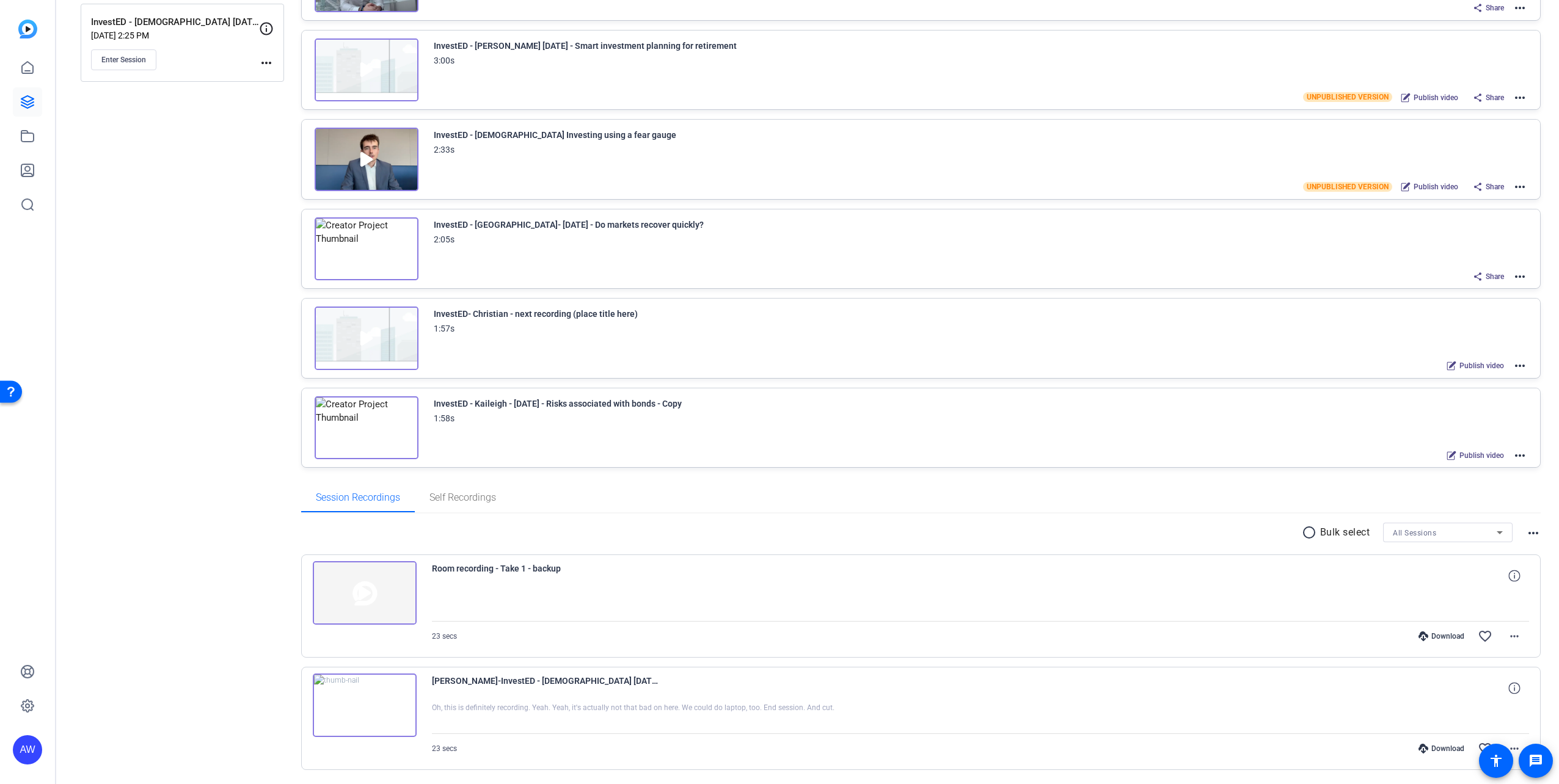
scroll to position [183, 0]
click at [362, 703] on img at bounding box center [364, 703] width 104 height 64
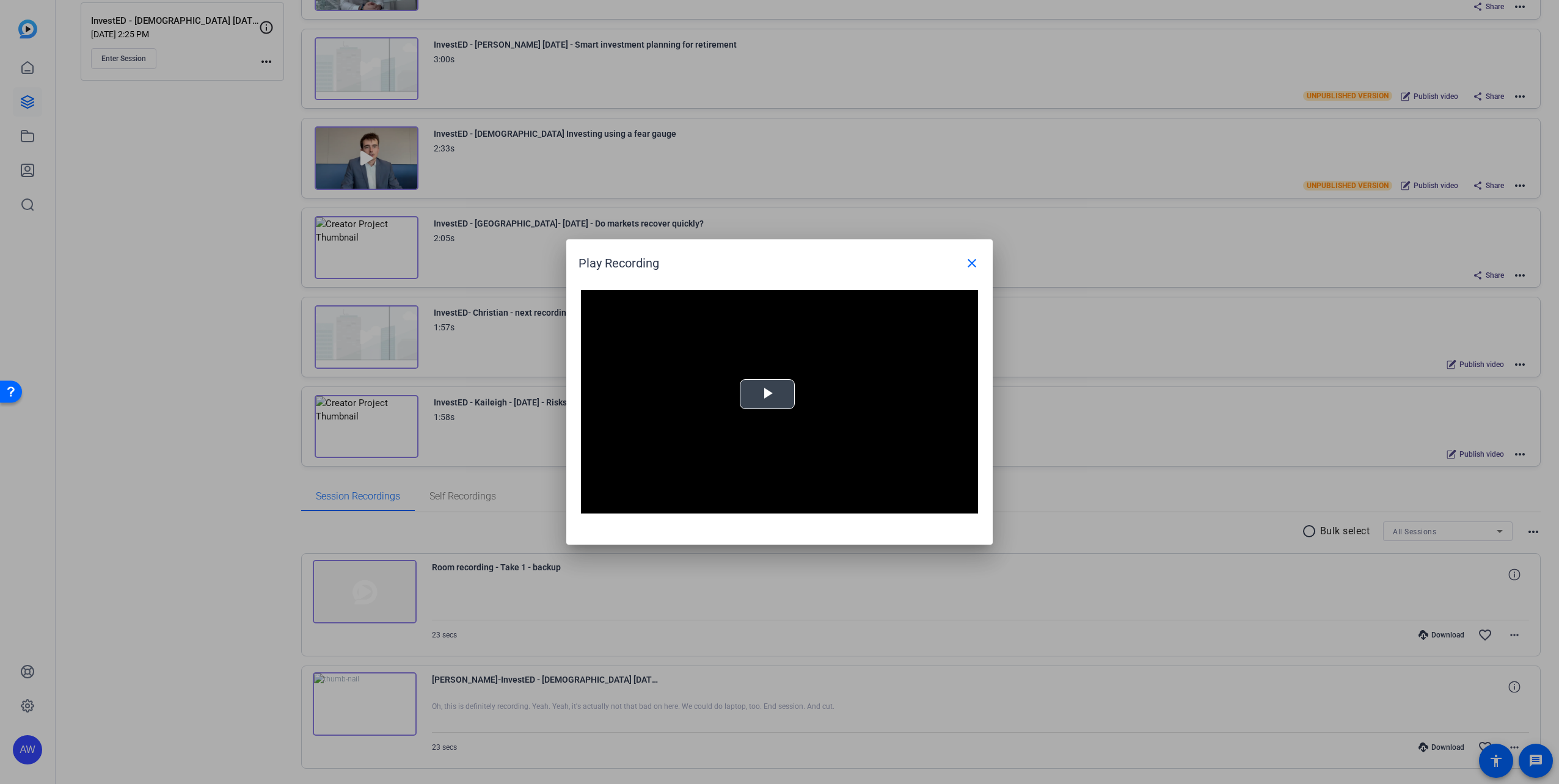
click at [767, 395] on span "Video Player" at bounding box center [767, 395] width 0 height 0
click at [971, 266] on mat-icon "close" at bounding box center [972, 263] width 14 height 14
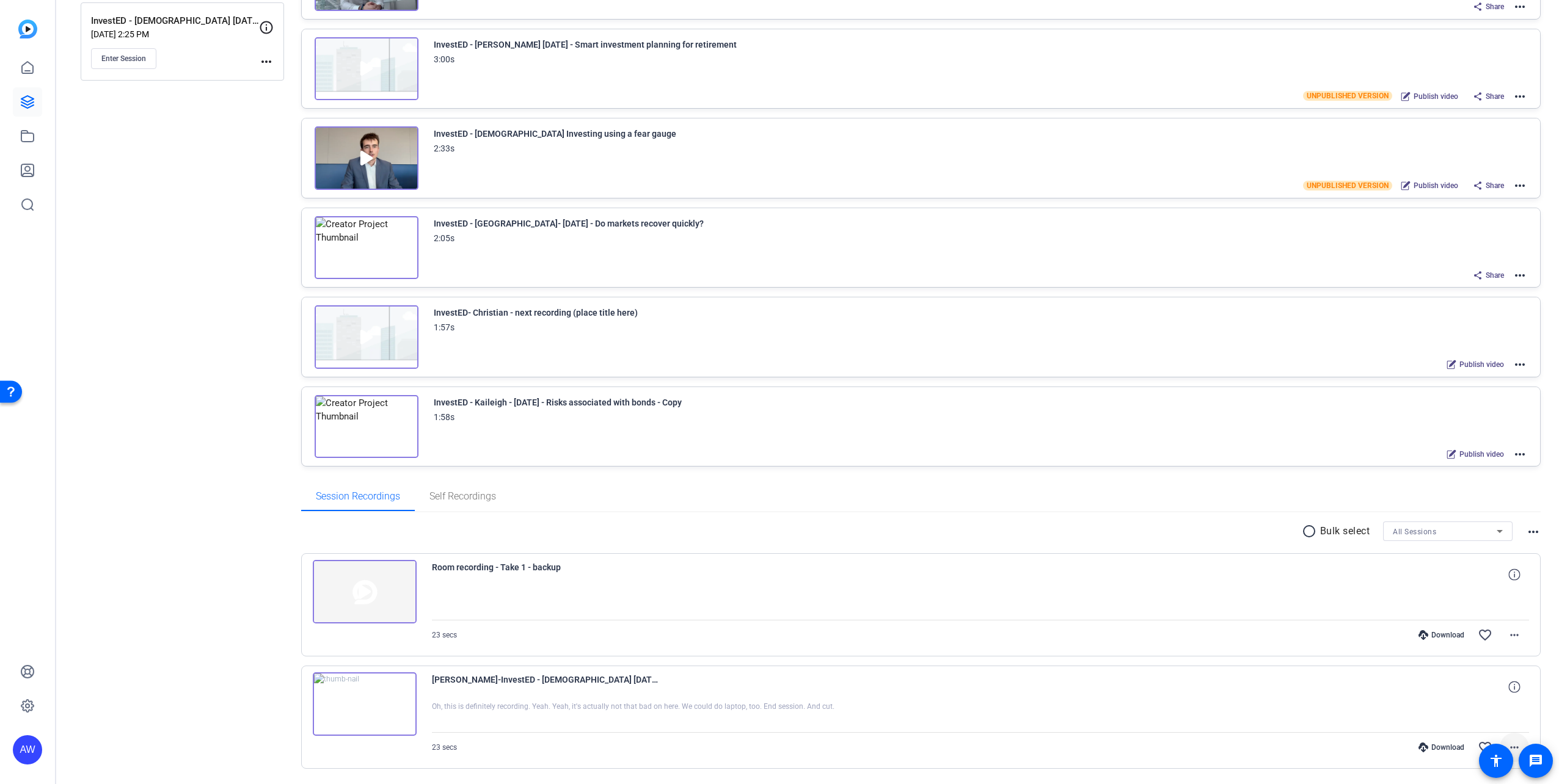
click at [1509, 741] on mat-icon "more_horiz" at bounding box center [1514, 747] width 14 height 14
click at [1493, 717] on span "Delete clip" at bounding box center [1477, 716] width 73 height 14
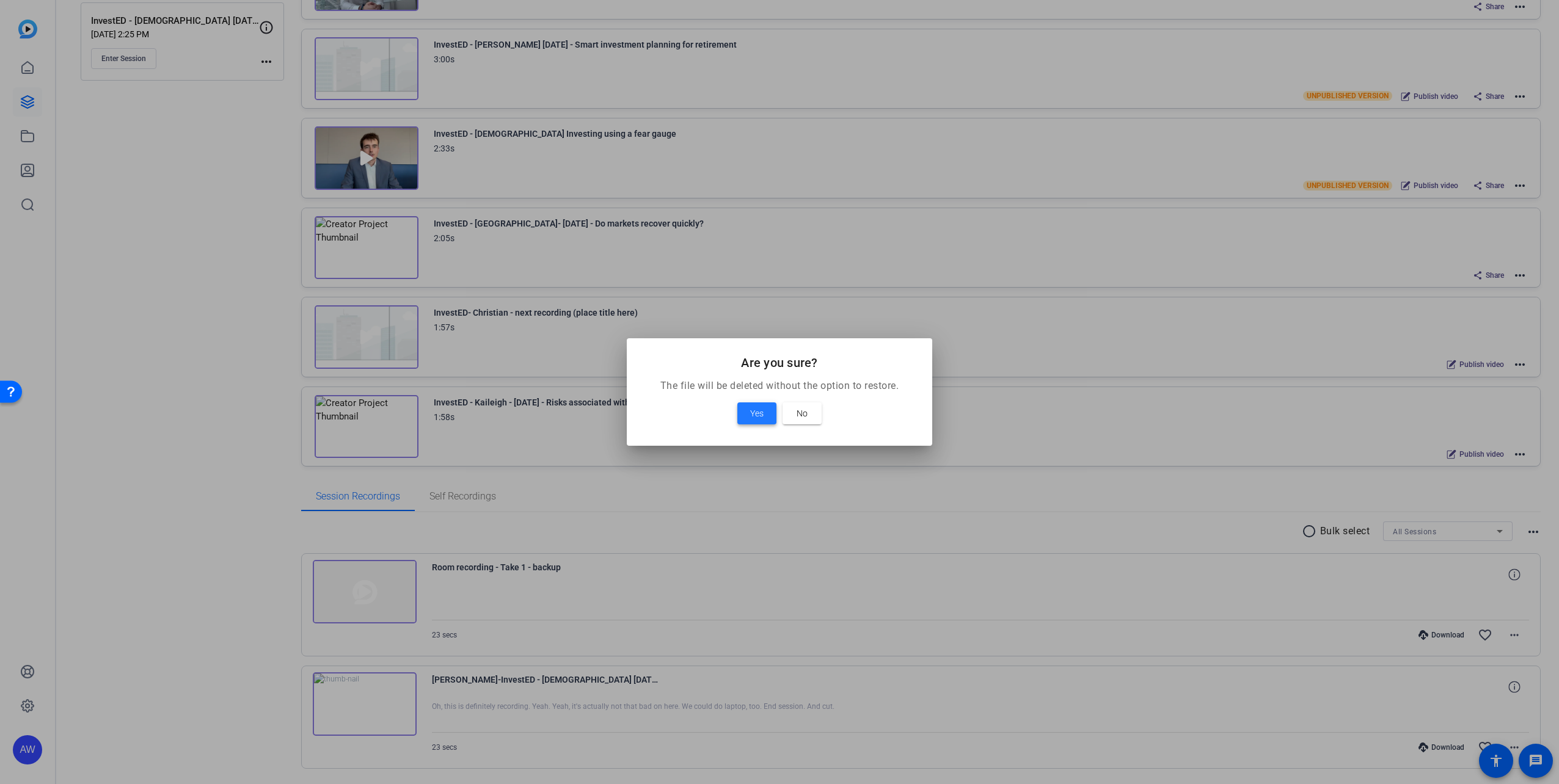
click at [766, 416] on span at bounding box center [757, 413] width 39 height 30
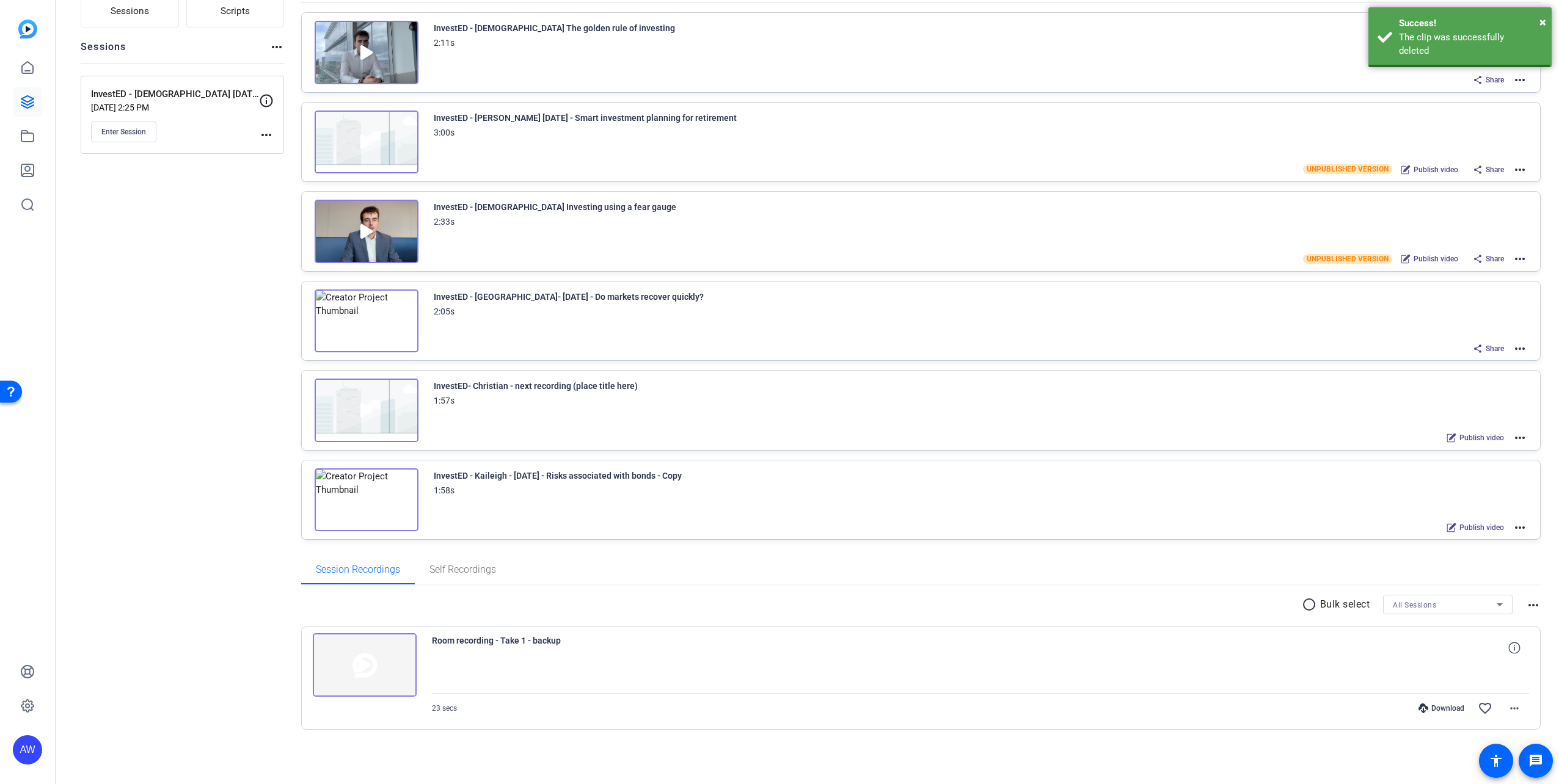
scroll to position [105, 0]
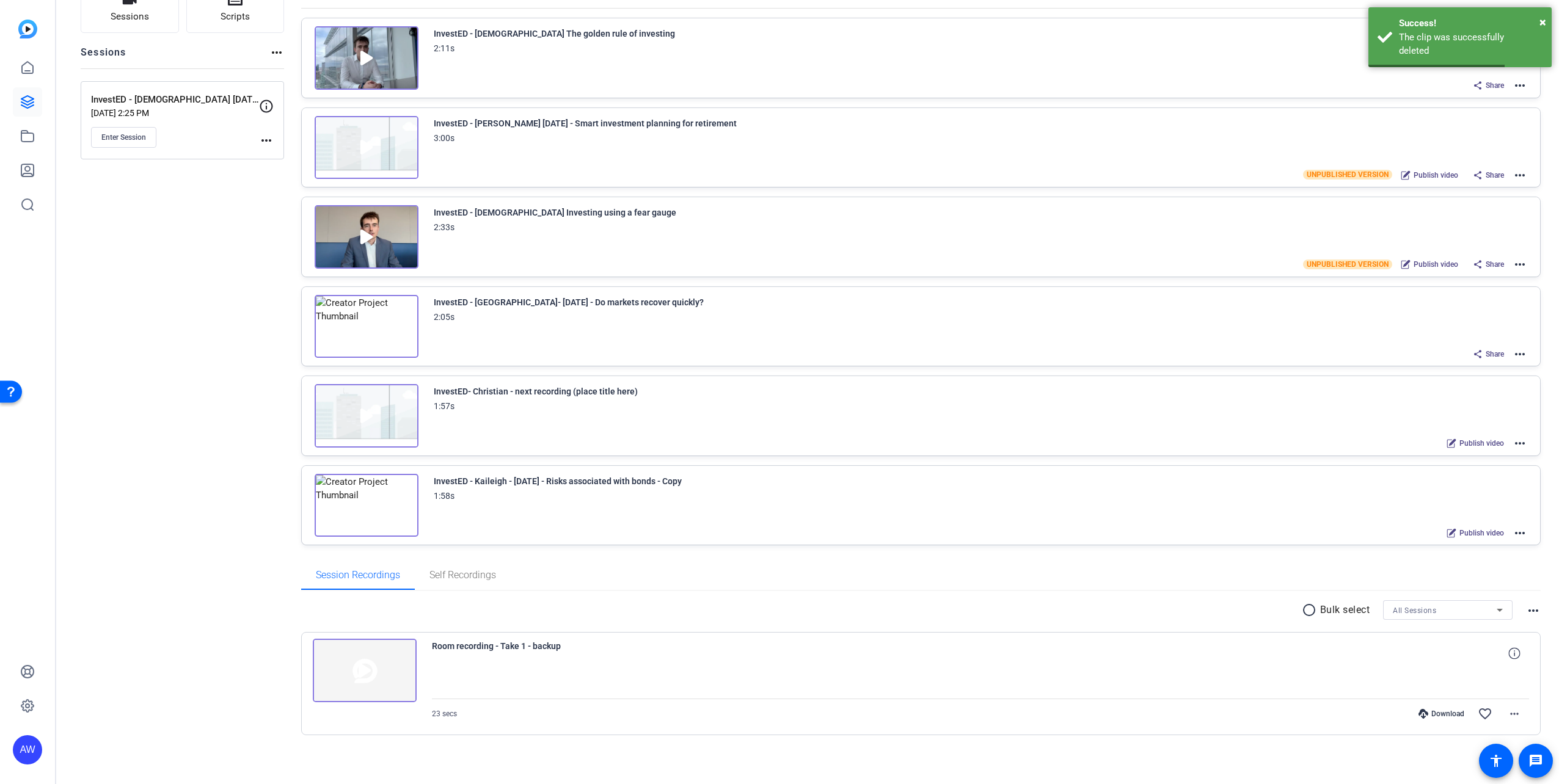
click at [359, 671] on img at bounding box center [364, 669] width 104 height 64
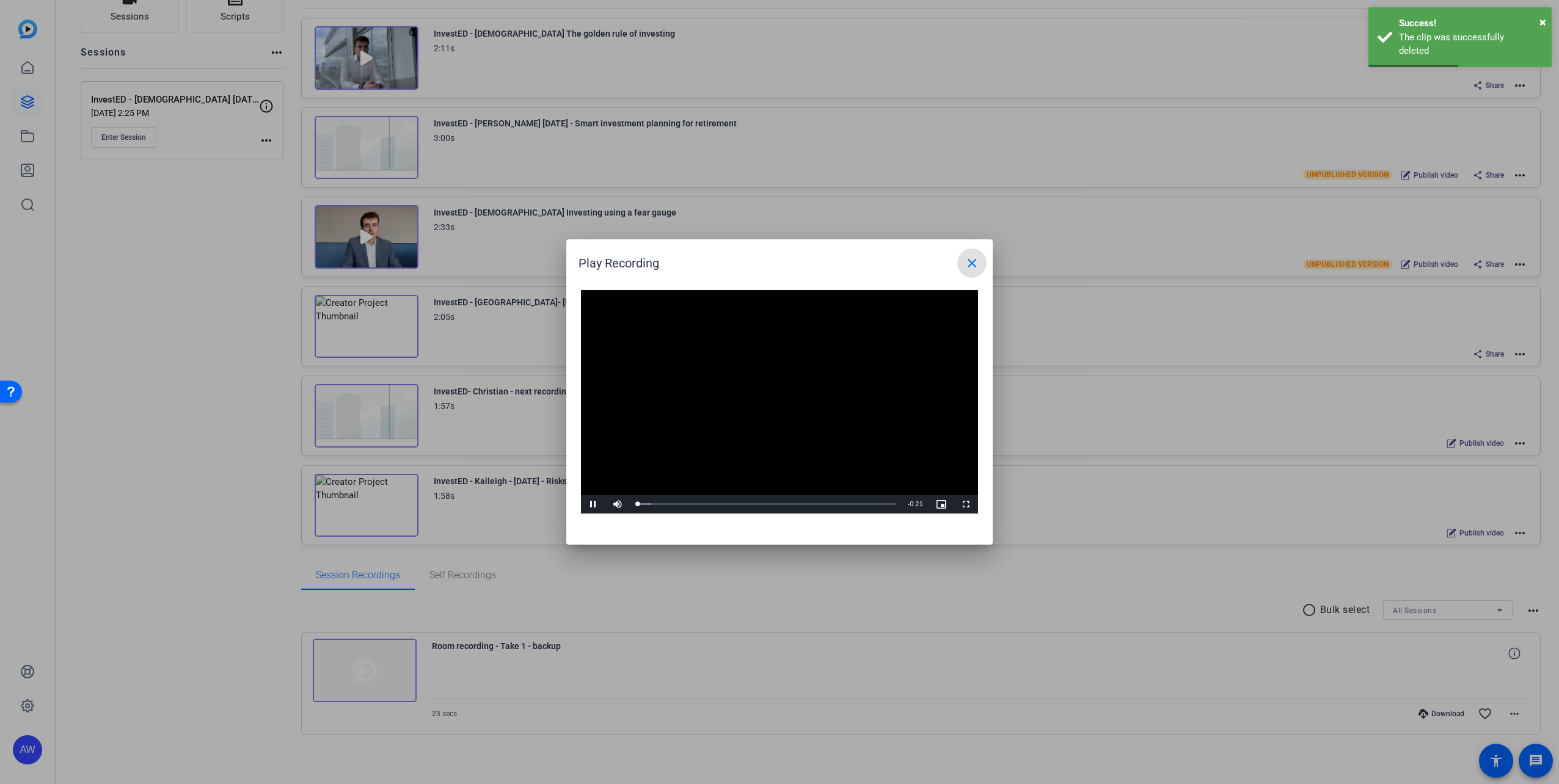
click at [739, 378] on video "Video Player" at bounding box center [779, 402] width 397 height 224
click at [704, 458] on video "Video Player" at bounding box center [779, 402] width 397 height 224
click at [678, 502] on div "Loaded : 65.80% 0:03 0:03" at bounding box center [766, 503] width 260 height 3
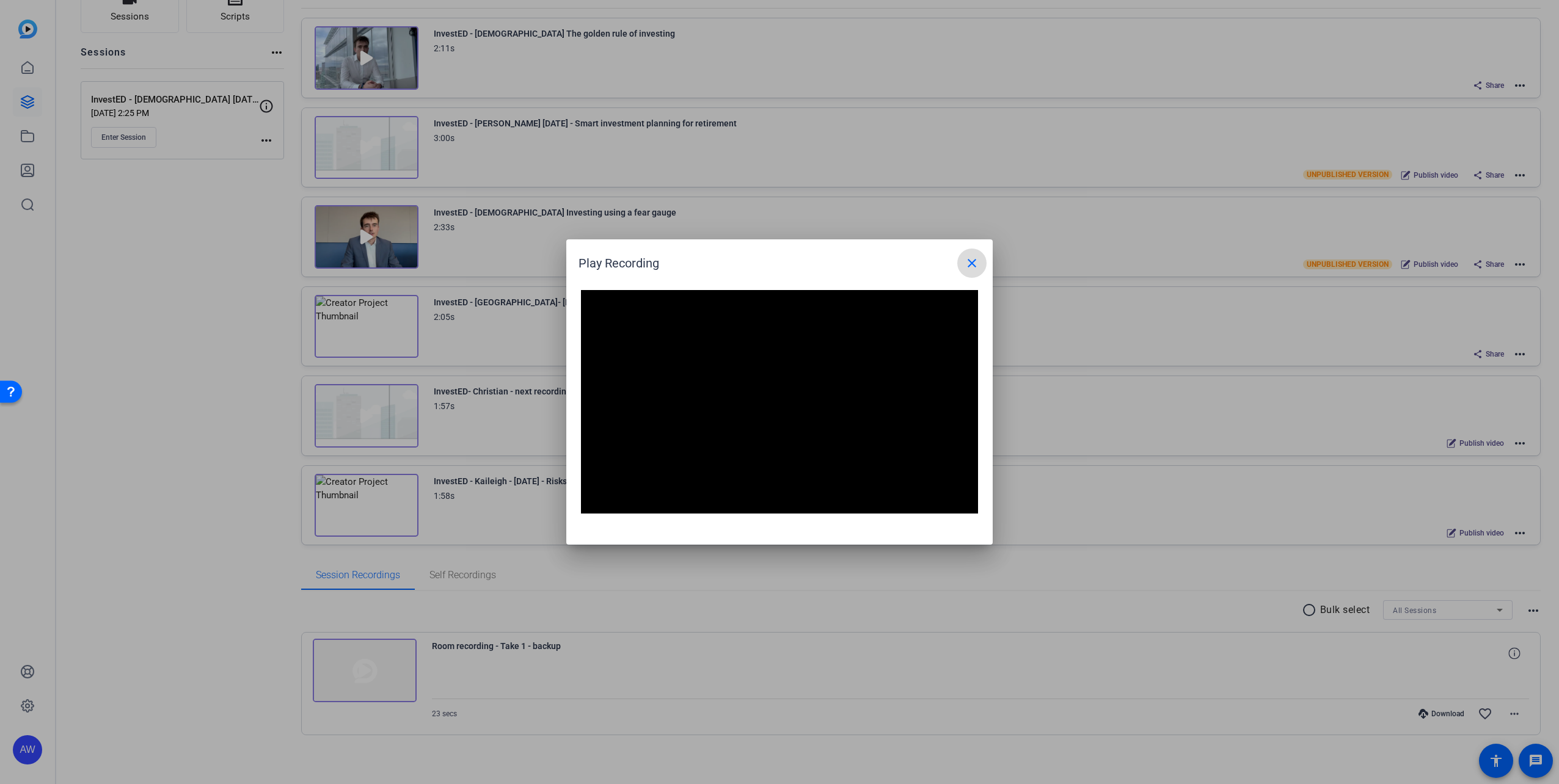
click at [973, 266] on mat-icon "close" at bounding box center [972, 263] width 14 height 14
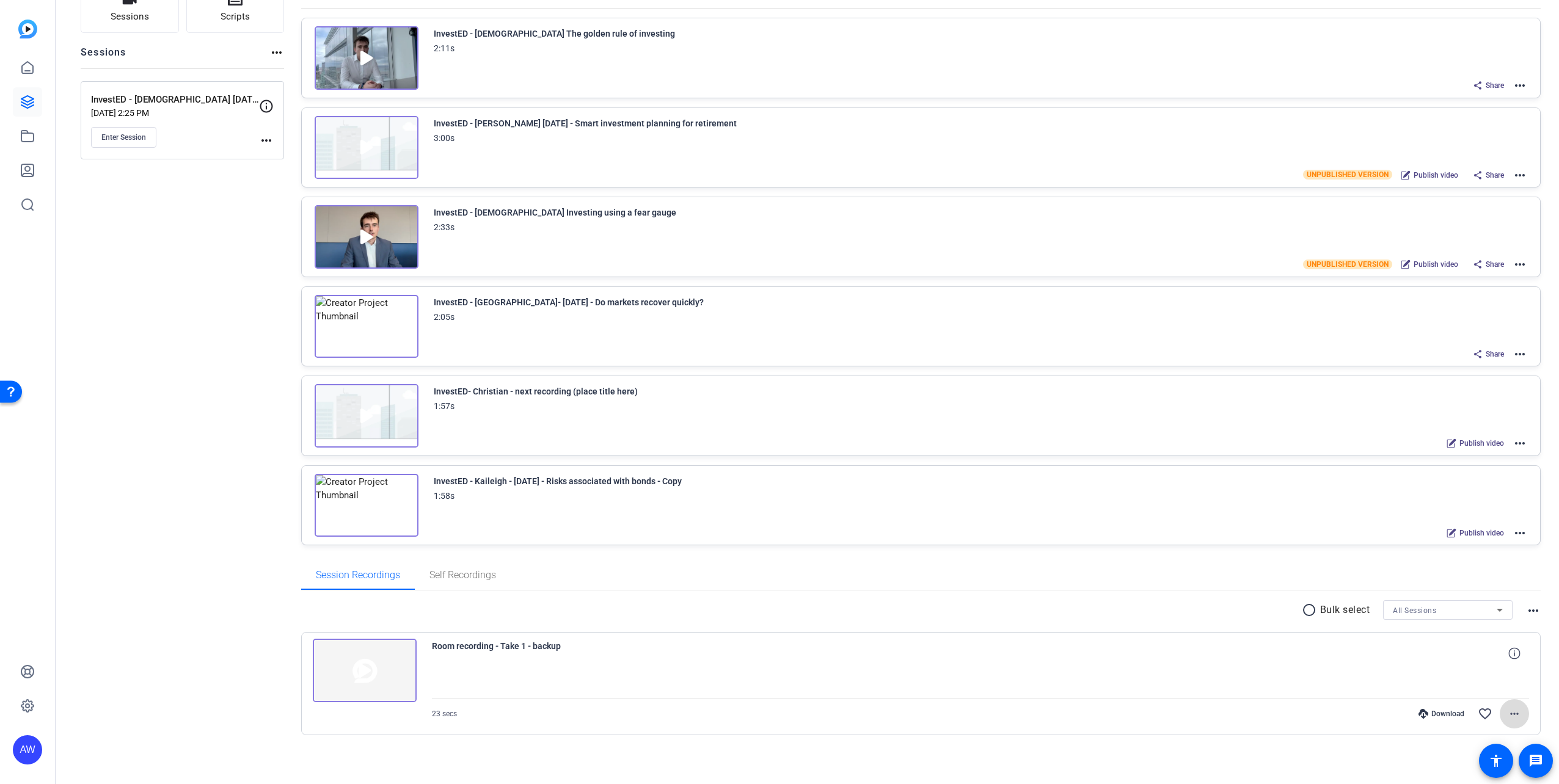
click at [1512, 712] on mat-icon "more_horiz" at bounding box center [1514, 713] width 14 height 14
click at [1492, 686] on span "Delete clip" at bounding box center [1480, 683] width 64 height 14
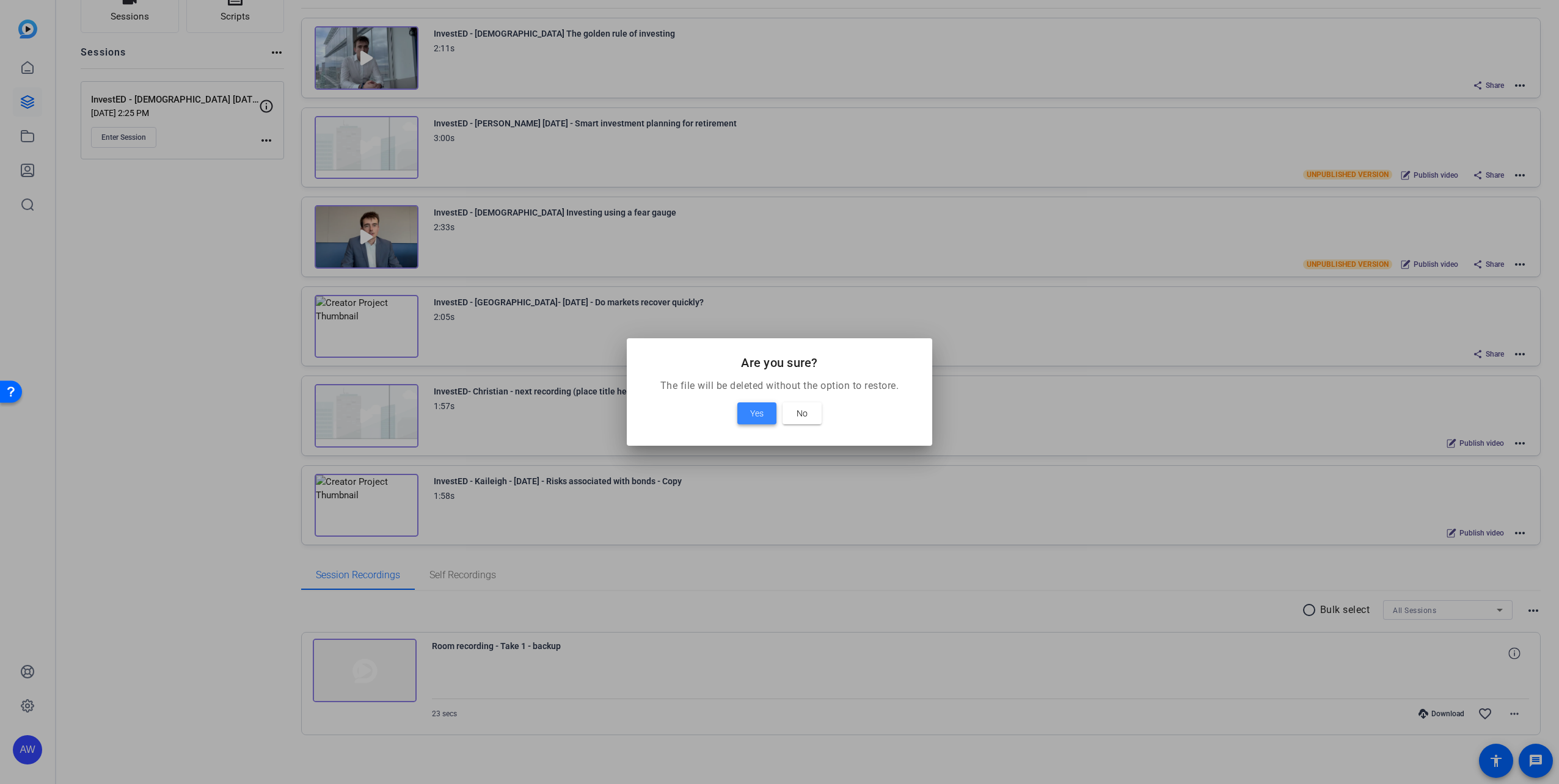
click at [754, 411] on span "Yes" at bounding box center [757, 413] width 13 height 14
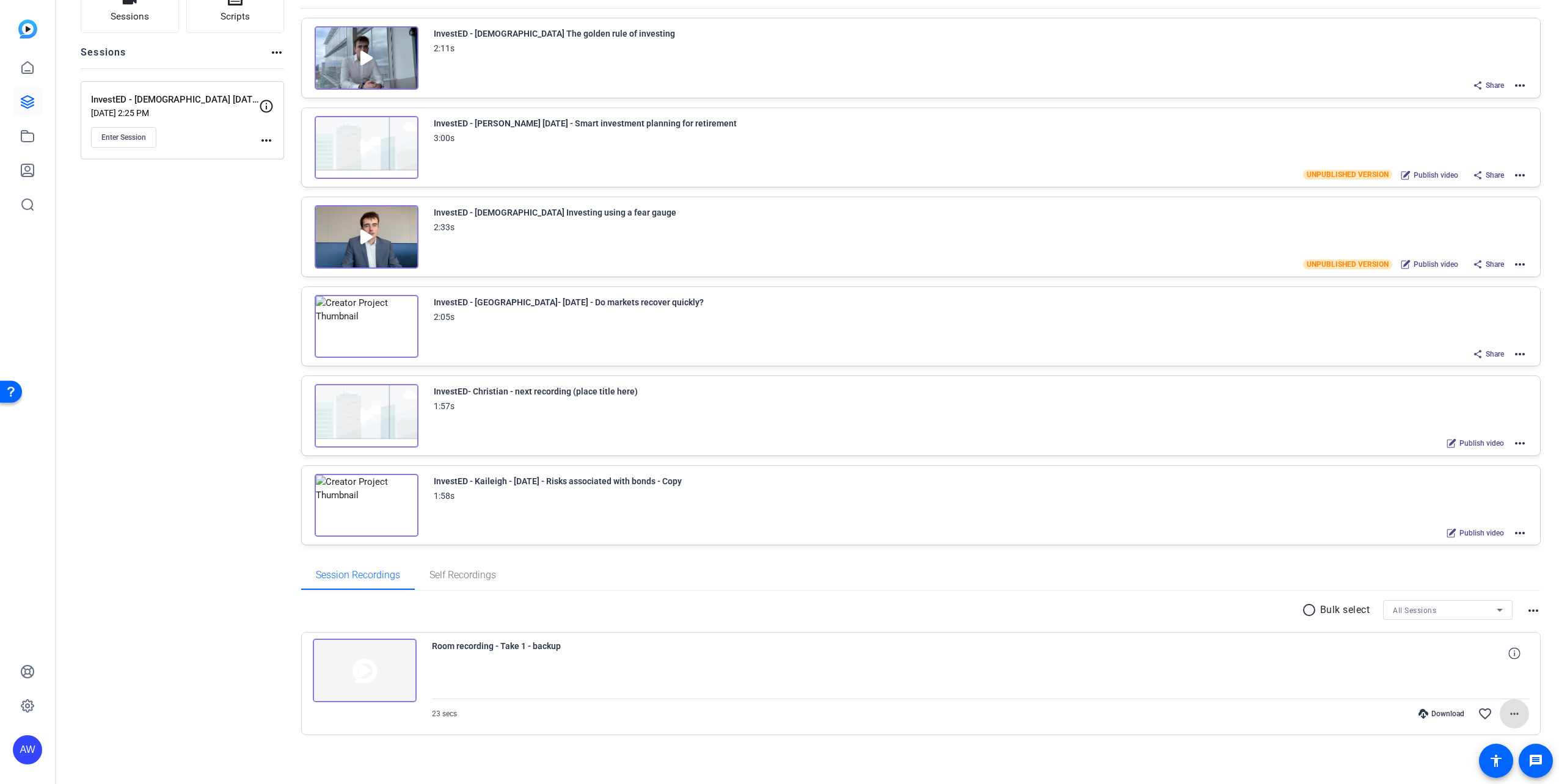
scroll to position [58, 0]
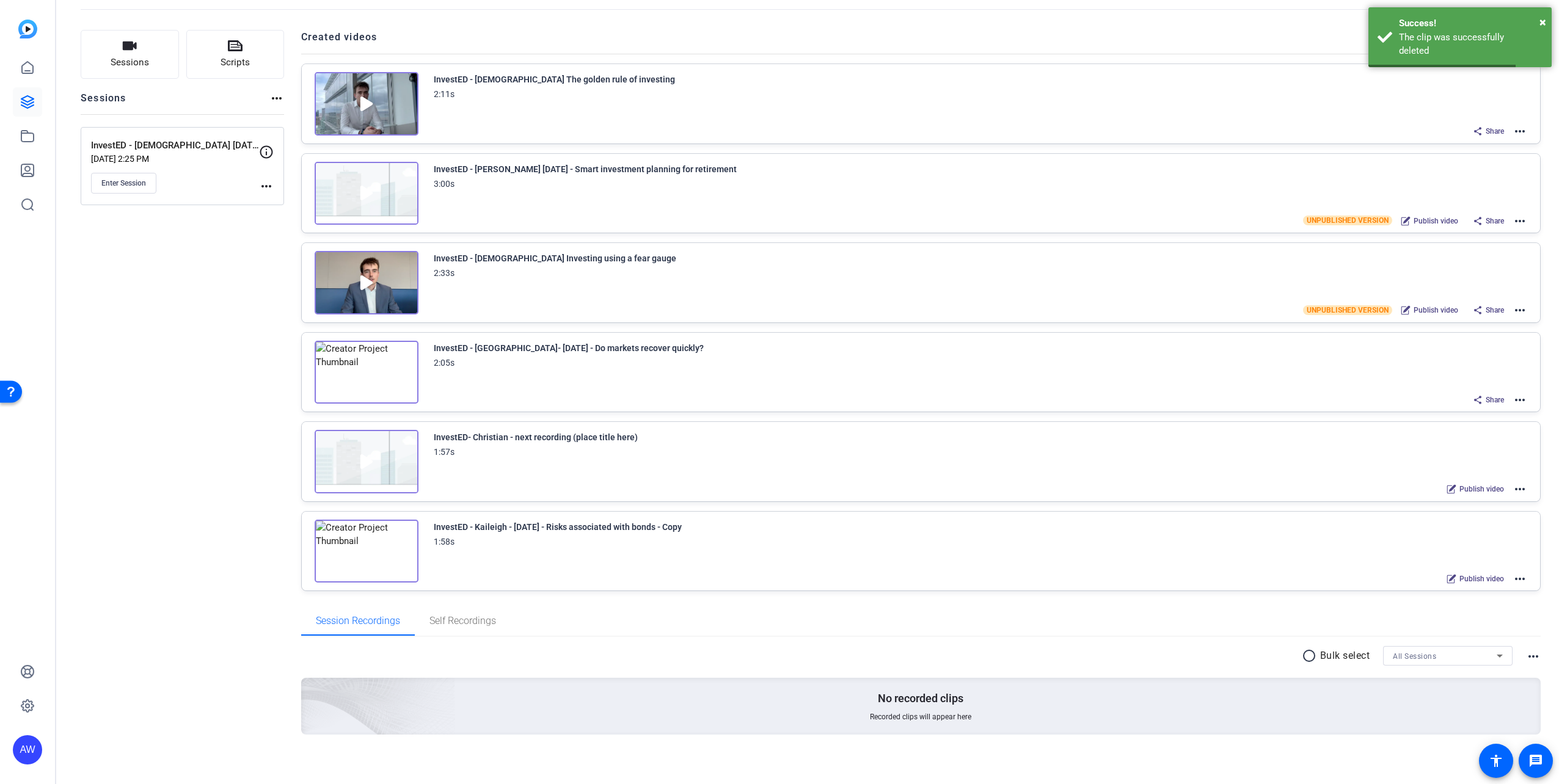
click at [887, 562] on div "InvestED - [PERSON_NAME] - [DATE] - Risks associated with bonds - Copy 1:58s Pu…" at bounding box center [981, 552] width 1094 height 67
click at [1517, 575] on mat-icon "more_horiz" at bounding box center [1520, 578] width 14 height 14
click at [1460, 586] on span "Edit in Creator" at bounding box center [1469, 588] width 85 height 14
